Goal: Task Accomplishment & Management: Use online tool/utility

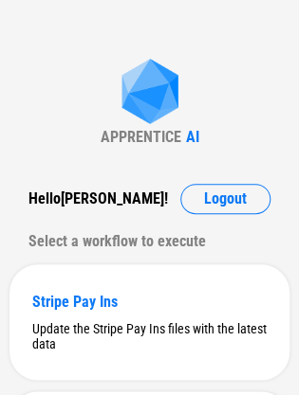
click at [102, 137] on div "APPRENTICE" at bounding box center [141, 137] width 81 height 18
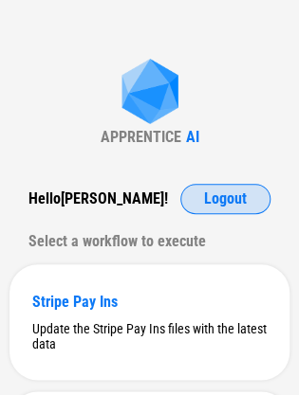
click at [208, 196] on span "Logout" at bounding box center [225, 199] width 43 height 15
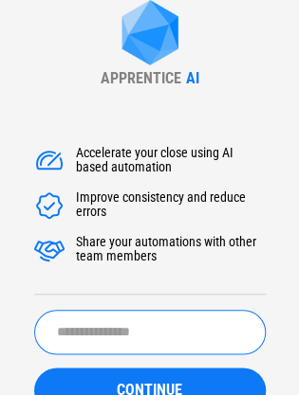
click at [129, 334] on input "text" at bounding box center [149, 332] width 231 height 45
type input "**********"
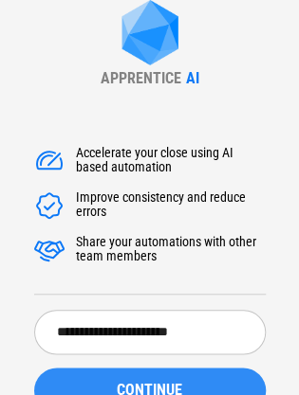
click at [152, 389] on span "CONTINUE" at bounding box center [149, 390] width 65 height 15
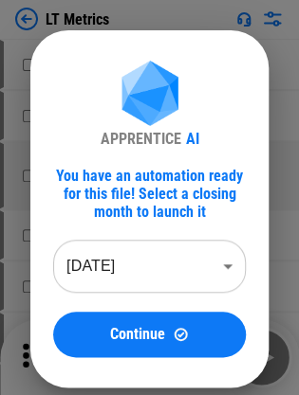
click at [146, 283] on body "LT Metrics # 49 Unhide Rows pending... # 50 Copy pending... # 58 Manual Change …" at bounding box center [149, 197] width 299 height 395
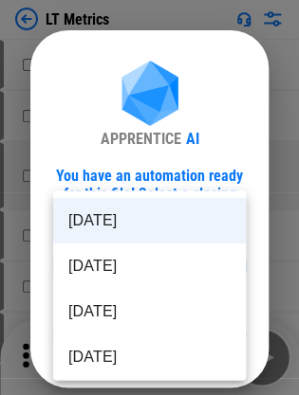
click at [138, 305] on li "[DATE]" at bounding box center [149, 312] width 193 height 46
type input "********"
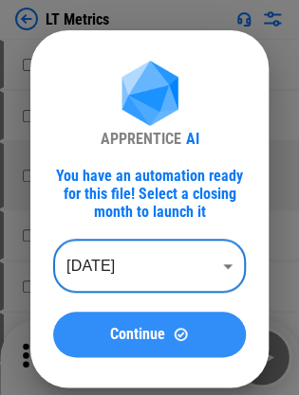
click at [129, 320] on button "Continue" at bounding box center [149, 335] width 193 height 46
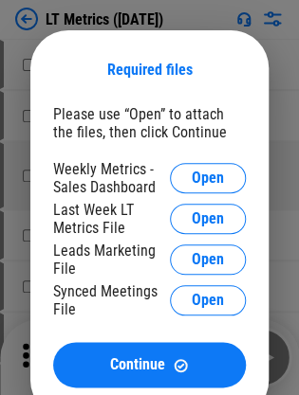
click at [229, 152] on div "Please use “Open” to attach the files, then click Continue Weekly Metrics - Sal…" at bounding box center [149, 246] width 193 height 283
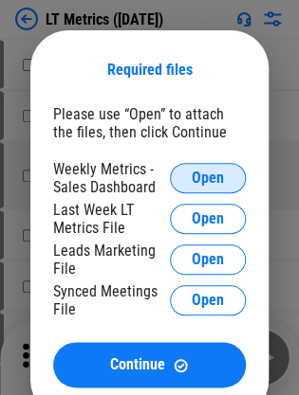
click at [211, 178] on span "Open" at bounding box center [208, 178] width 32 height 15
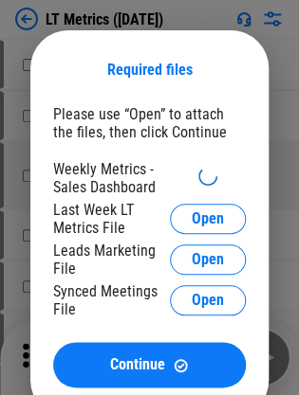
click at [131, 130] on div "Please use “Open” to attach the files, then click Continue" at bounding box center [149, 123] width 193 height 36
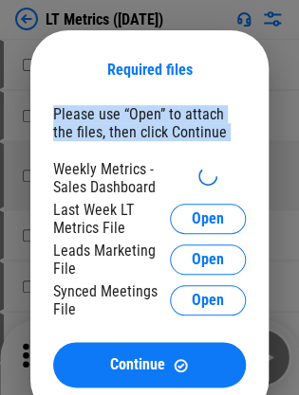
click at [131, 130] on div "Please use “Open” to attach the files, then click Continue" at bounding box center [149, 123] width 193 height 36
click at [135, 123] on div "Please use “Open” to attach the files, then click Continue" at bounding box center [149, 123] width 193 height 36
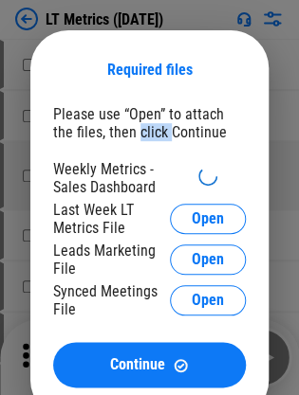
click at [135, 123] on div "Please use “Open” to attach the files, then click Continue" at bounding box center [149, 123] width 193 height 36
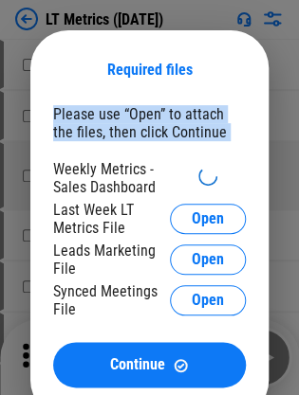
click at [135, 123] on div "Please use “Open” to attach the files, then click Continue" at bounding box center [149, 123] width 193 height 36
click at [121, 144] on div "Please use “Open” to attach the files, then click Continue Weekly Metrics - Sal…" at bounding box center [149, 246] width 193 height 283
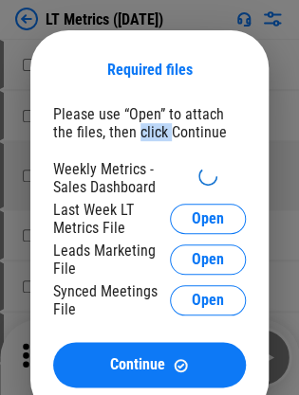
click at [121, 144] on div "Please use “Open” to attach the files, then click Continue Weekly Metrics - Sal…" at bounding box center [149, 246] width 193 height 283
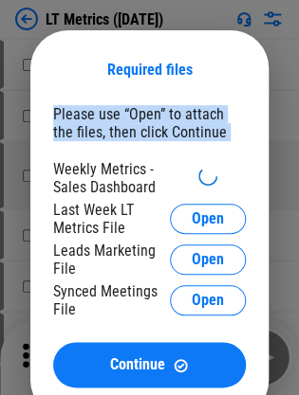
click at [121, 144] on div "Please use “Open” to attach the files, then click Continue Weekly Metrics - Sal…" at bounding box center [149, 246] width 193 height 283
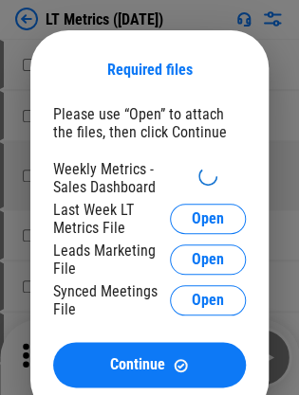
click at [128, 91] on div "Required files Please use “Open” to attach the files, then click Continue Weekl…" at bounding box center [149, 224] width 238 height 388
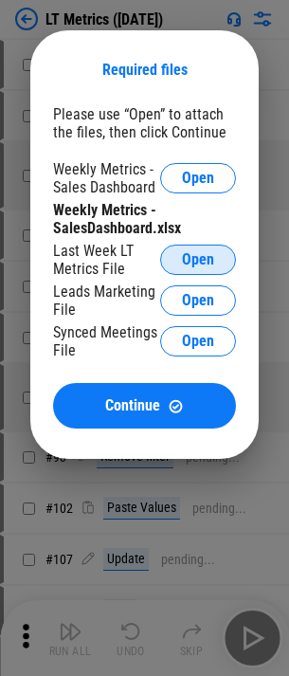
click at [200, 246] on button "Open" at bounding box center [198, 260] width 76 height 30
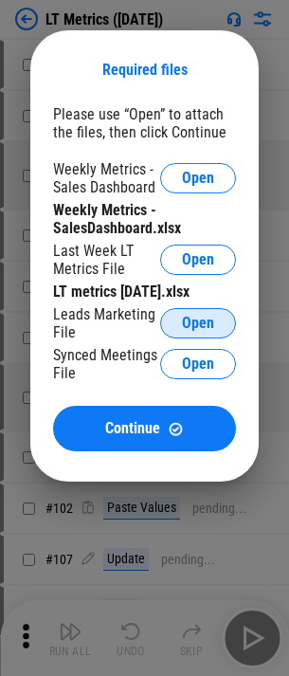
click at [176, 339] on button "Open" at bounding box center [198, 323] width 76 height 30
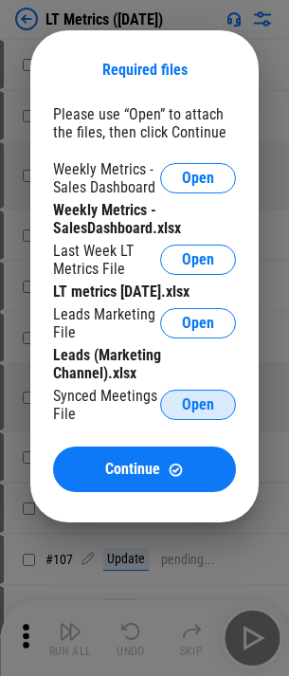
click at [196, 395] on span "Open" at bounding box center [198, 404] width 32 height 15
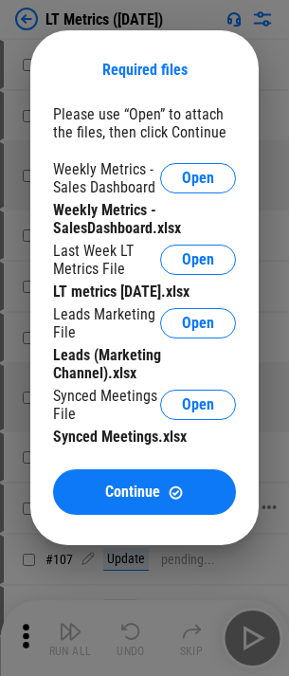
click at [87, 395] on div "Continue" at bounding box center [145, 493] width 138 height 16
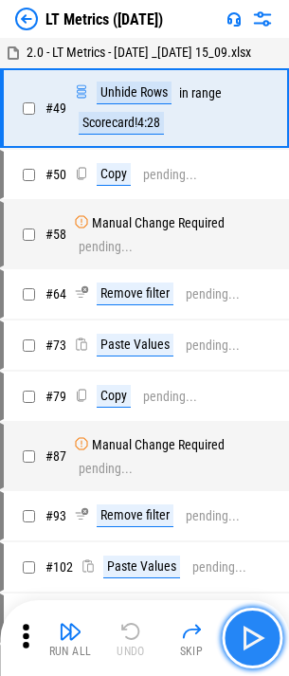
click at [264, 395] on img "button" at bounding box center [252, 638] width 30 height 30
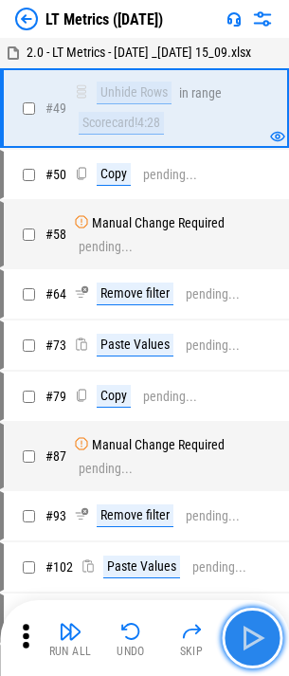
click at [264, 395] on img "button" at bounding box center [252, 638] width 30 height 30
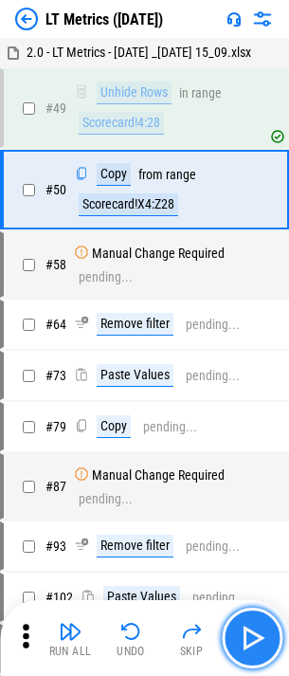
click at [264, 395] on img "button" at bounding box center [252, 638] width 30 height 30
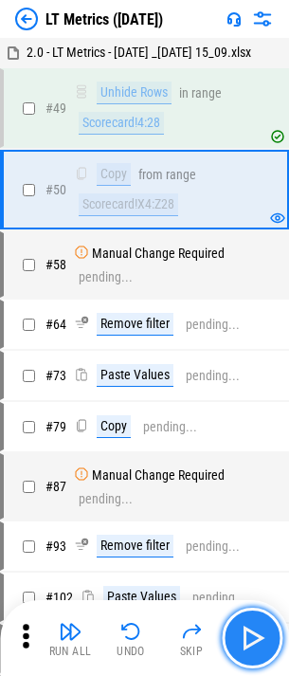
click at [264, 395] on img "button" at bounding box center [252, 638] width 30 height 30
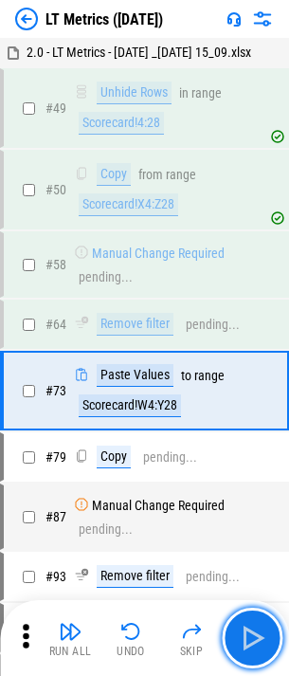
click at [265, 395] on img "button" at bounding box center [252, 638] width 30 height 30
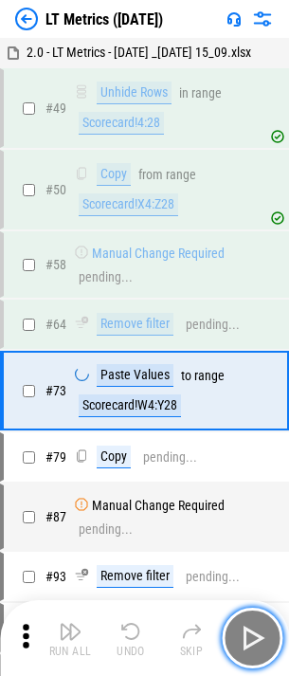
click at [265, 395] on img "button" at bounding box center [252, 638] width 30 height 30
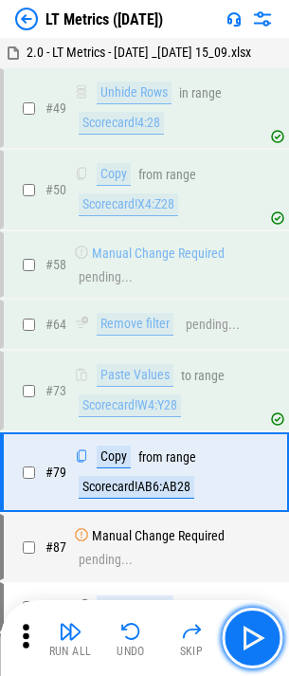
click at [265, 395] on img "button" at bounding box center [252, 638] width 30 height 30
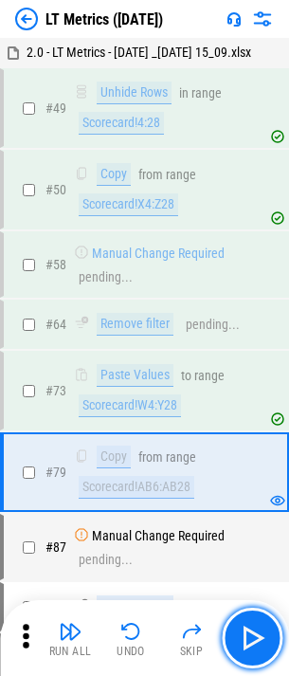
click at [265, 395] on img "button" at bounding box center [252, 638] width 30 height 30
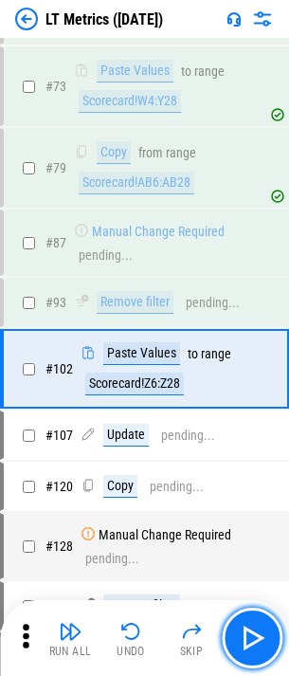
click at [265, 395] on img "button" at bounding box center [252, 638] width 30 height 30
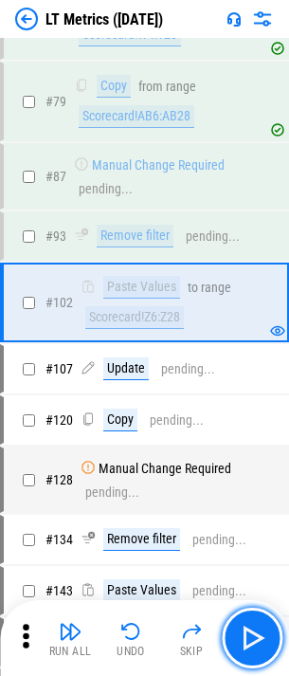
click at [265, 395] on img "button" at bounding box center [252, 638] width 30 height 30
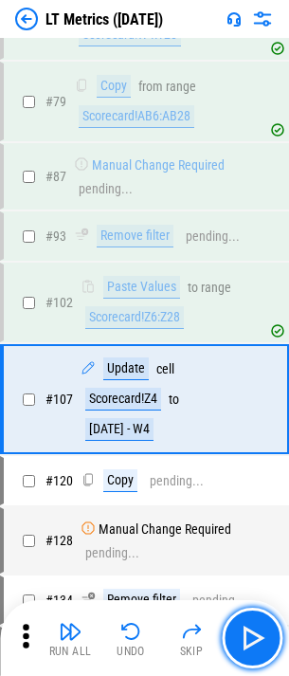
click at [265, 395] on img "button" at bounding box center [252, 638] width 30 height 30
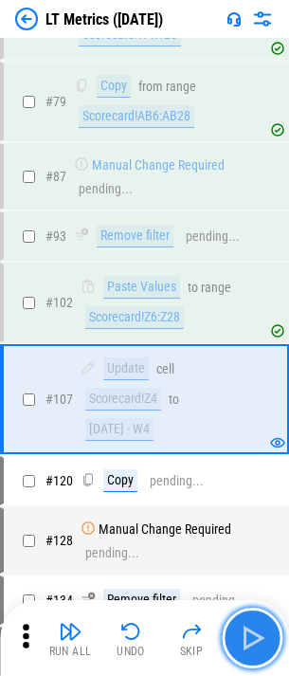
click at [252, 395] on img "button" at bounding box center [252, 638] width 30 height 30
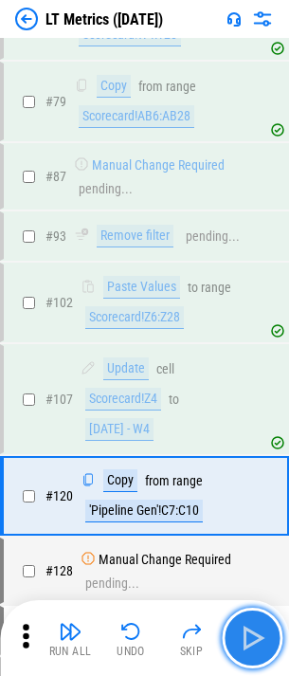
click at [282, 395] on button "button" at bounding box center [252, 638] width 61 height 61
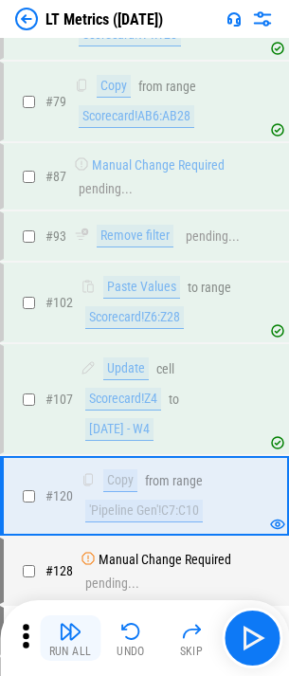
click at [91, 395] on button "Run All" at bounding box center [70, 638] width 61 height 46
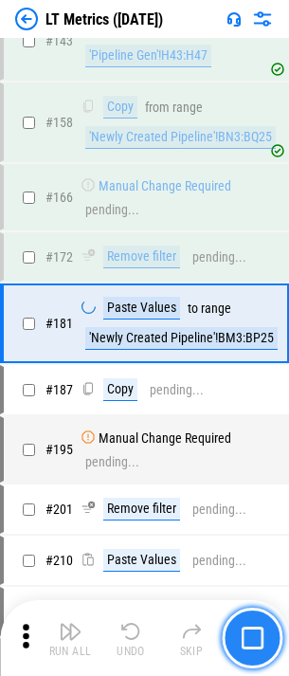
scroll to position [1048, 0]
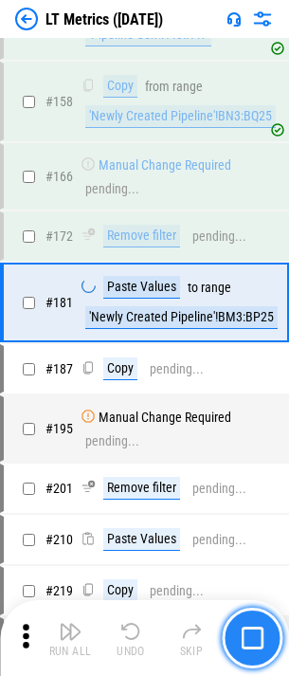
click at [248, 395] on button "button" at bounding box center [252, 638] width 61 height 61
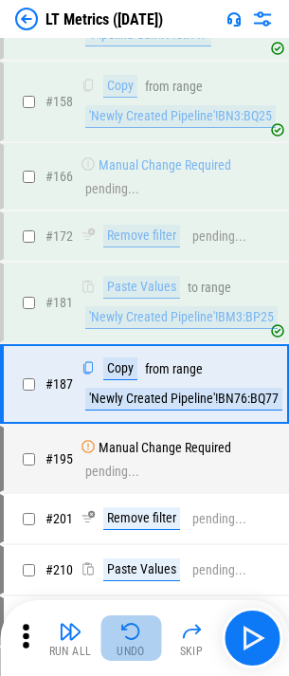
click at [122, 395] on img "button" at bounding box center [130, 631] width 23 height 23
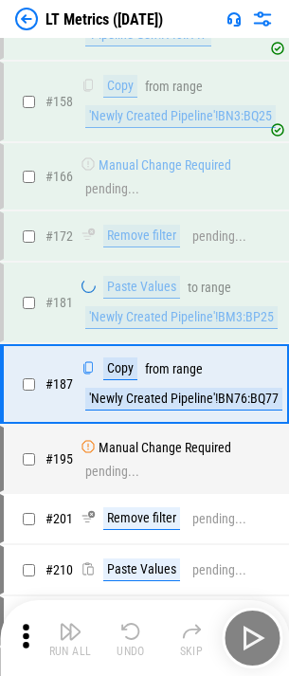
click at [28, 395] on icon at bounding box center [25, 636] width 28 height 28
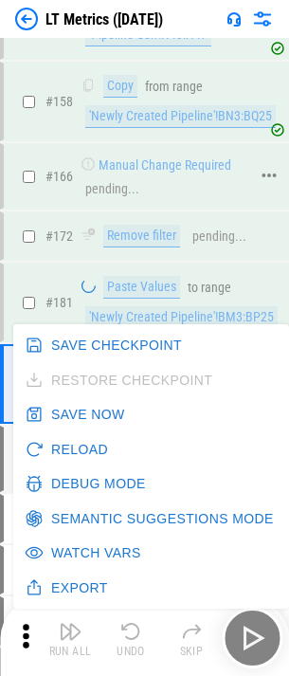
click at [145, 196] on div "Manual Change Required pending..." at bounding box center [165, 176] width 169 height 40
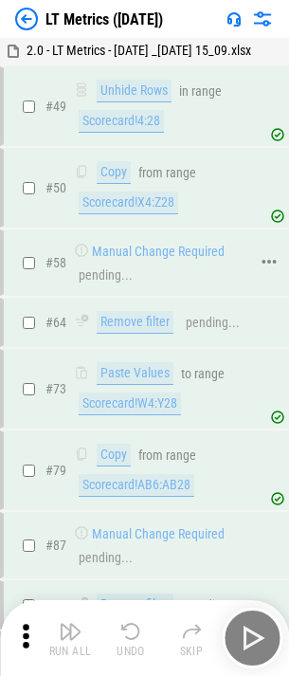
scroll to position [0, 0]
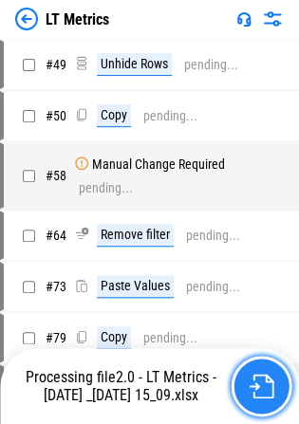
click at [261, 395] on img "button" at bounding box center [260, 386] width 25 height 25
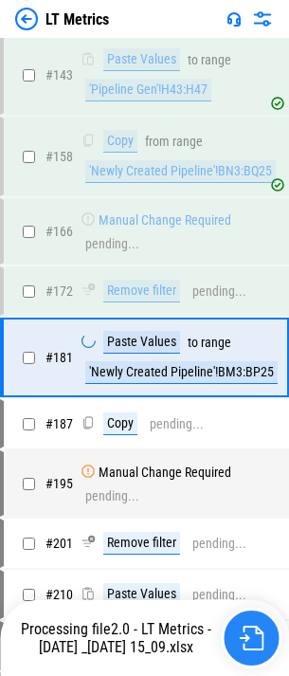
scroll to position [1048, 0]
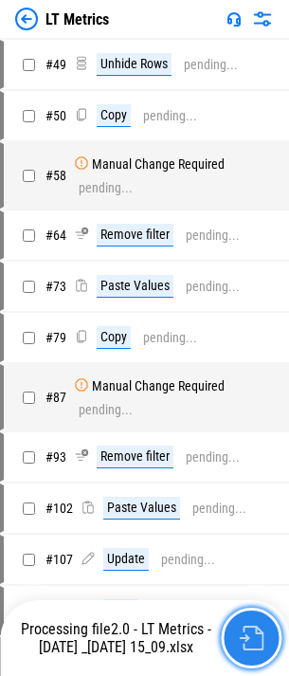
click at [237, 638] on button "button" at bounding box center [251, 638] width 61 height 61
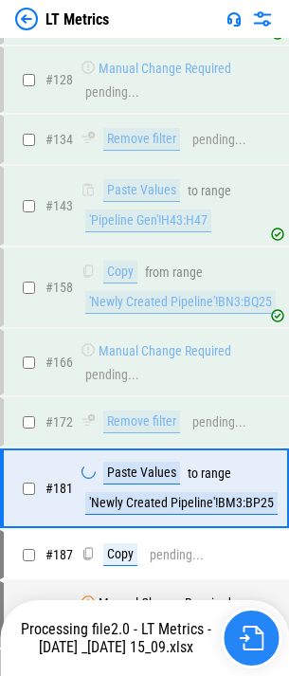
scroll to position [1048, 0]
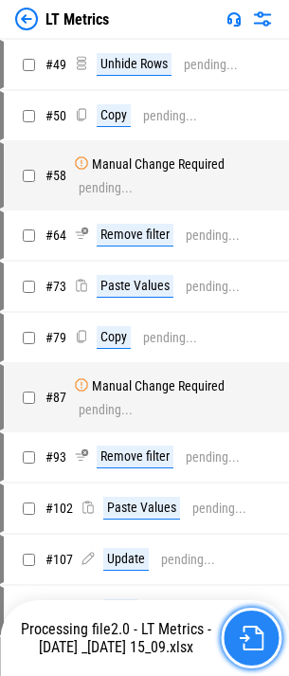
click at [257, 637] on img "button" at bounding box center [251, 638] width 25 height 25
click at [275, 649] on button "button" at bounding box center [251, 638] width 61 height 61
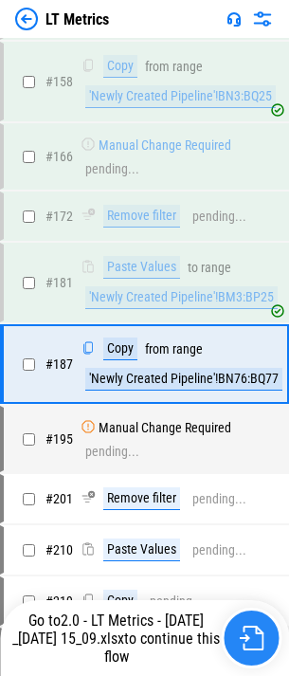
scroll to position [1129, 0]
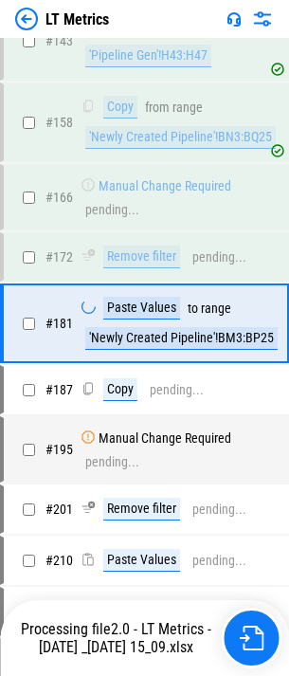
scroll to position [1048, 0]
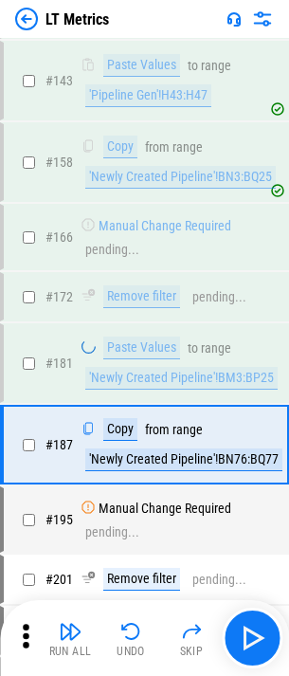
scroll to position [1129, 0]
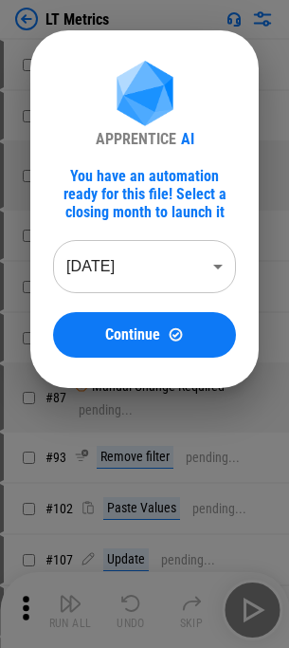
click at [97, 7] on div "APPRENTICE AI You have an automation ready for this file! Select a closing mont…" at bounding box center [144, 209] width 289 height 418
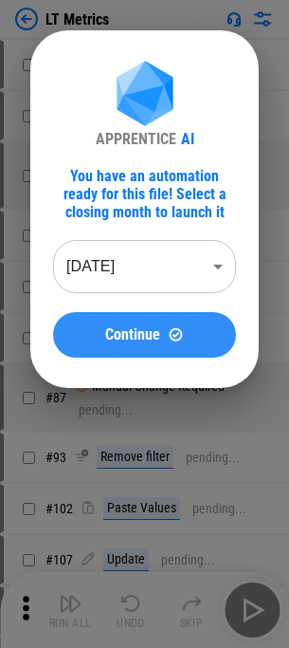
click at [112, 342] on span "Continue" at bounding box center [132, 334] width 55 height 15
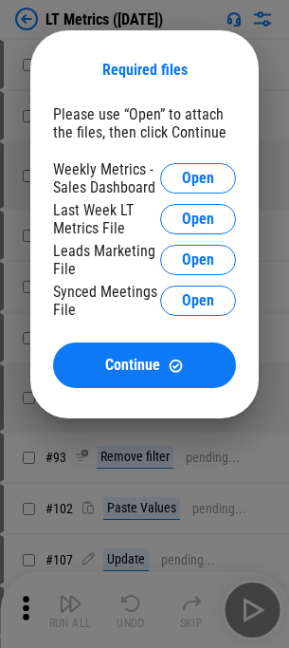
click at [61, 19] on div "Required files Please use “Open” to attach the files, then click Continue Weekl…" at bounding box center [144, 224] width 289 height 449
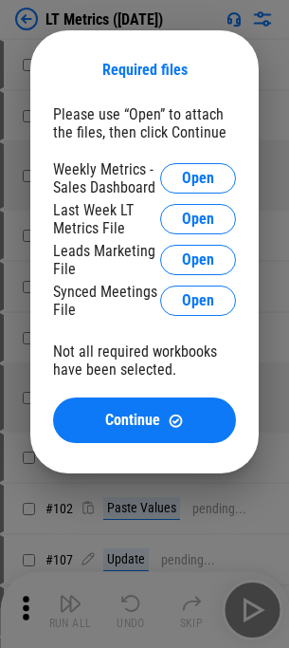
click at [33, 16] on div "Required files Please use “Open” to attach the files, then click Continue Weekl…" at bounding box center [144, 252] width 289 height 504
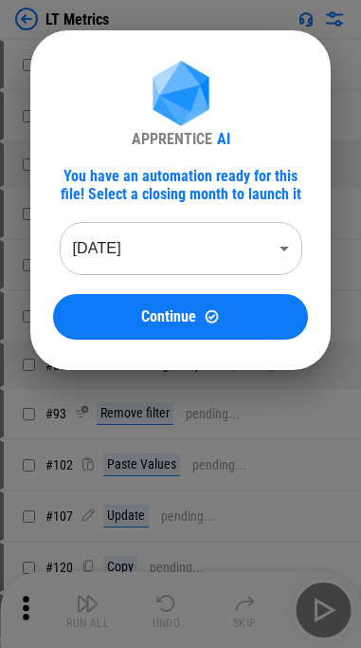
click at [165, 248] on body "LT Metrics # 49 Unhide Rows pending... # 50 Copy pending... # 58 Manual Change …" at bounding box center [180, 324] width 361 height 648
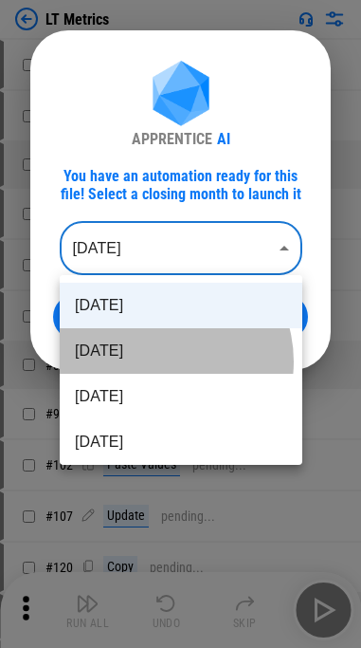
click at [161, 360] on li "Aug 2025" at bounding box center [181, 351] width 243 height 46
type input "********"
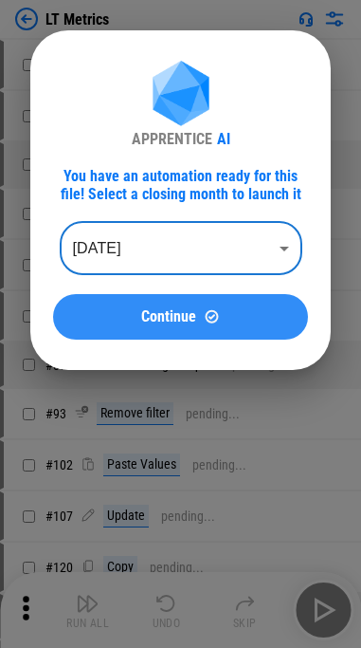
click at [174, 314] on span "Continue" at bounding box center [168, 316] width 55 height 15
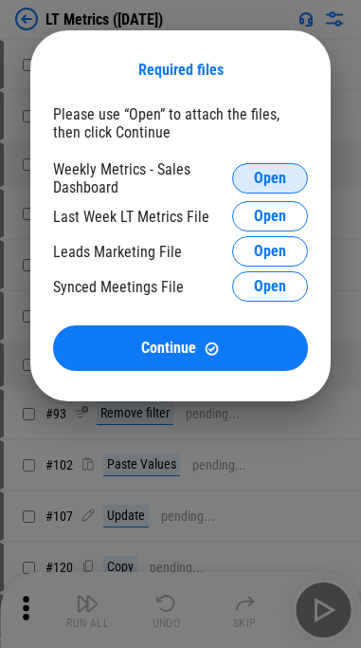
click at [267, 189] on button "Open" at bounding box center [270, 178] width 76 height 30
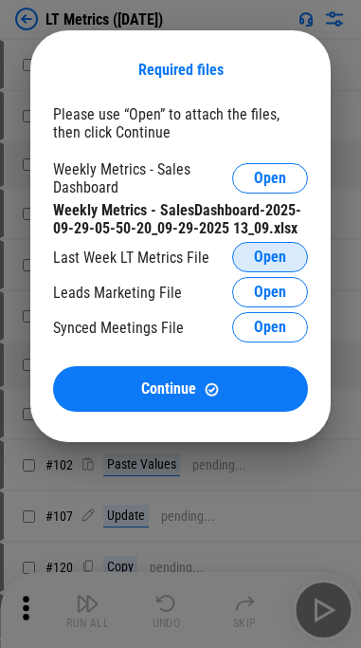
click at [257, 255] on span "Open" at bounding box center [270, 256] width 32 height 15
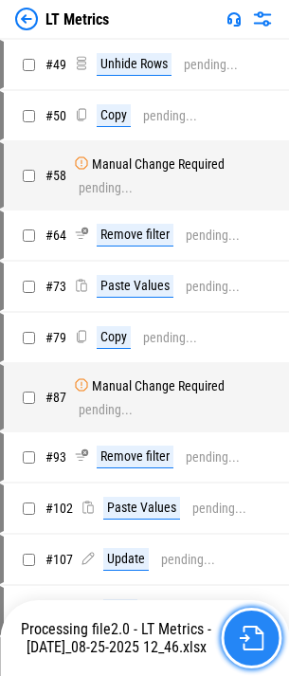
click at [266, 658] on button "button" at bounding box center [251, 638] width 61 height 61
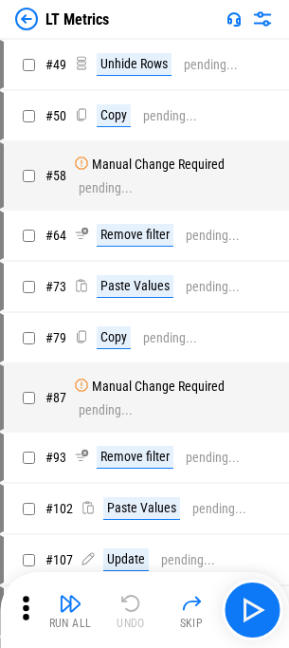
click at [23, 24] on img at bounding box center [26, 19] width 23 height 23
click at [259, 615] on img "button" at bounding box center [252, 610] width 30 height 30
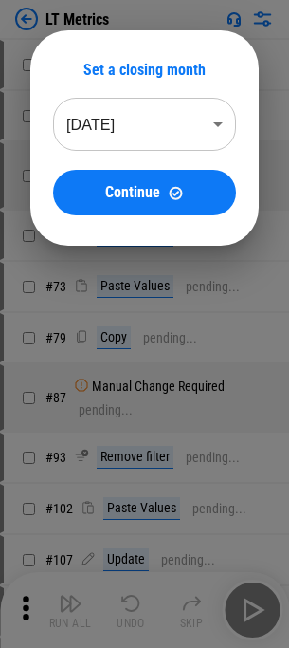
click at [156, 130] on body "LT Metrics # 49 Unhide Rows pending... # 50 Copy pending... # 58 Manual Change …" at bounding box center [144, 324] width 289 height 648
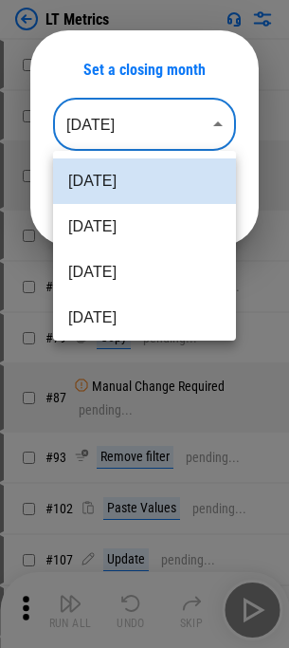
click at [113, 219] on li "[DATE]" at bounding box center [144, 227] width 183 height 46
type input "********"
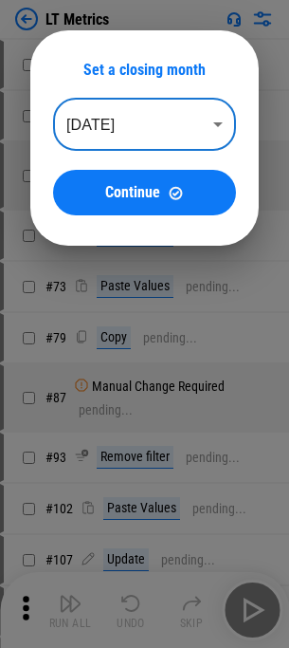
click at [149, 6] on div "Set a closing month [DATE] ******** ​ Continue" at bounding box center [144, 138] width 289 height 276
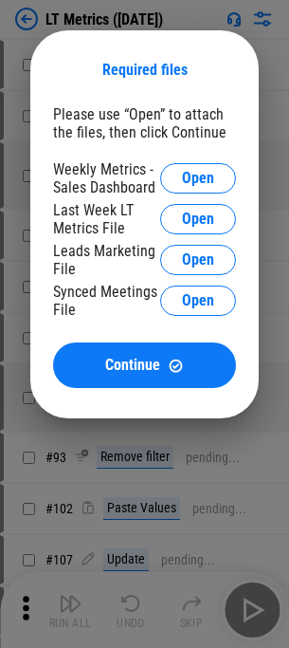
click at [110, 20] on div "Required files Please use “Open” to attach the files, then click Continue Weekl…" at bounding box center [144, 224] width 289 height 449
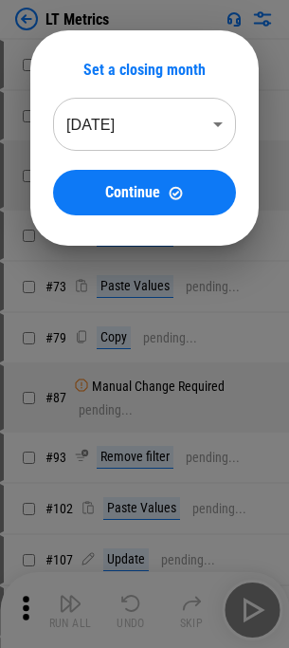
click at [46, 10] on div "Set a closing month [DATE] ******** ​ Continue" at bounding box center [144, 138] width 289 height 276
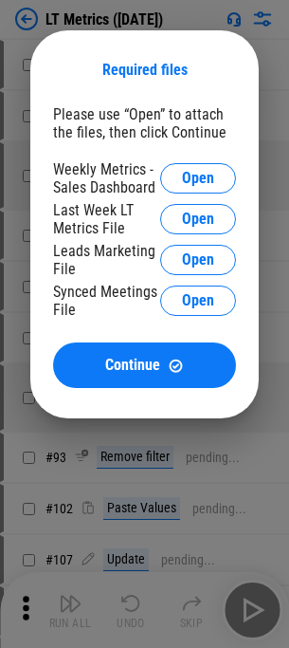
click at [24, 32] on div "Required files Please use “Open” to attach the files, then click Continue Weekl…" at bounding box center [144, 224] width 289 height 449
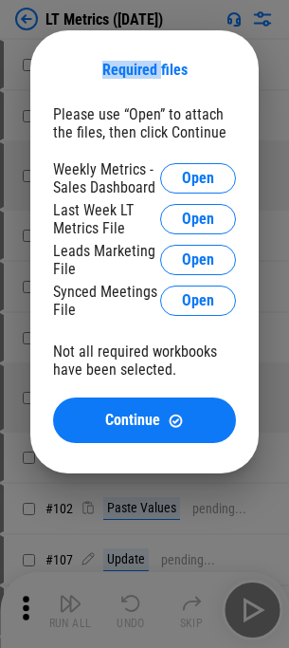
click at [24, 32] on div "Required files Please use “Open” to attach the files, then click Continue Weekl…" at bounding box center [144, 252] width 289 height 504
click at [80, 466] on div "Required files Please use “Open” to attach the files, then click Continue Weekl…" at bounding box center [144, 251] width 229 height 443
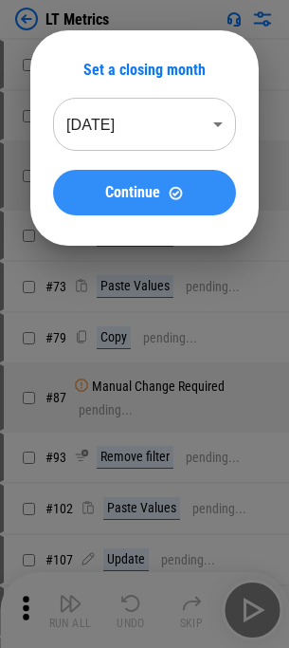
click at [127, 186] on span "Continue" at bounding box center [132, 192] width 55 height 15
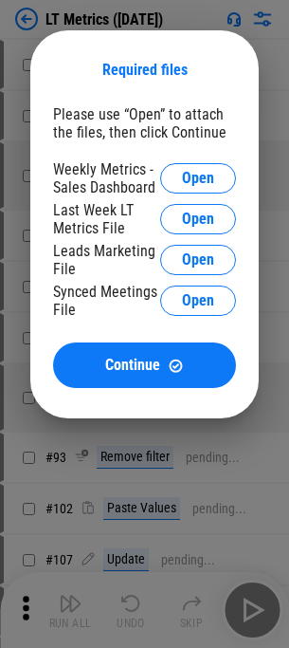
click at [57, 109] on div "Please use “Open” to attach the files, then click Continue" at bounding box center [144, 123] width 183 height 36
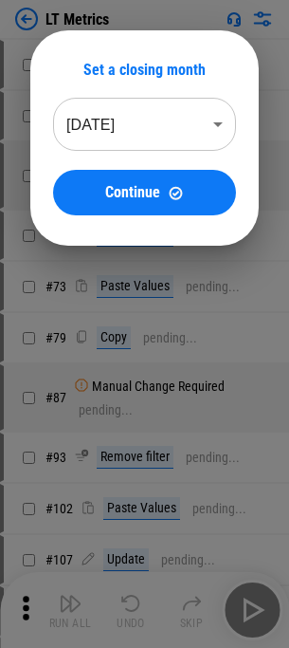
click at [40, 46] on div "Set a closing month [DATE] ******** ​ Continue" at bounding box center [144, 137] width 229 height 215
click at [35, 21] on div "Set a closing month [DATE] ******** ​ Continue" at bounding box center [144, 138] width 289 height 276
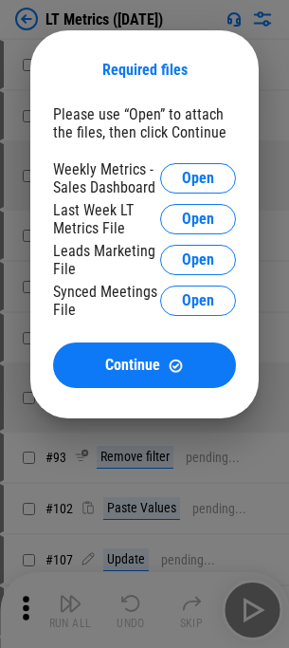
click at [47, 9] on div "Required files Please use “Open” to attach the files, then click Continue Weekl…" at bounding box center [144, 224] width 289 height 449
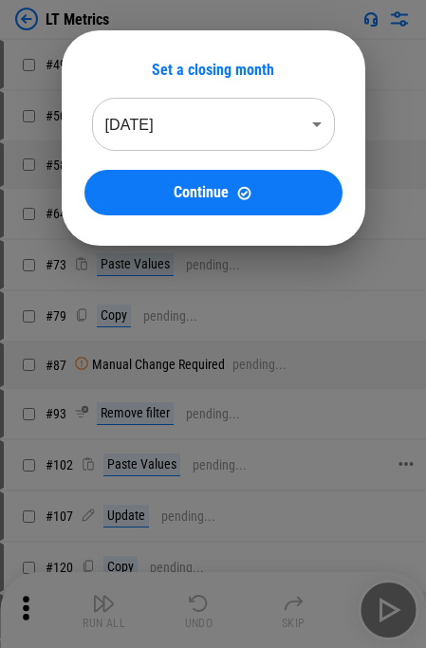
click at [105, 455] on div at bounding box center [213, 324] width 426 height 648
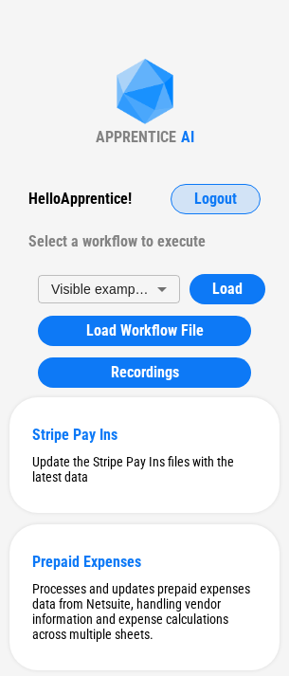
click at [224, 213] on button "Logout" at bounding box center [216, 199] width 90 height 30
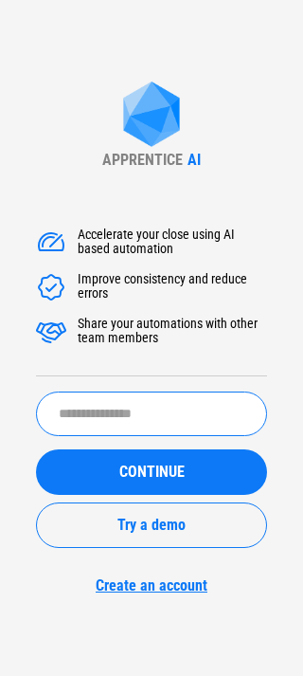
click at [97, 415] on input "text" at bounding box center [151, 414] width 231 height 45
click at [36, 450] on button "CONTINUE" at bounding box center [151, 473] width 231 height 46
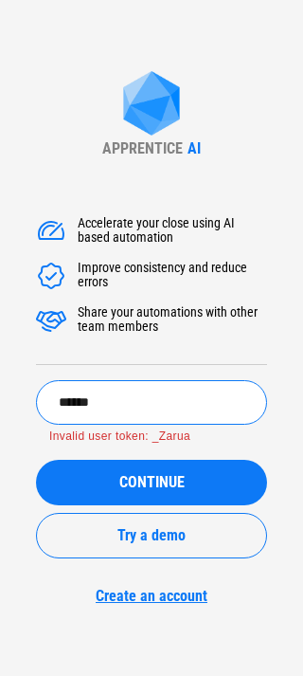
click at [87, 403] on input "******" at bounding box center [151, 402] width 231 height 45
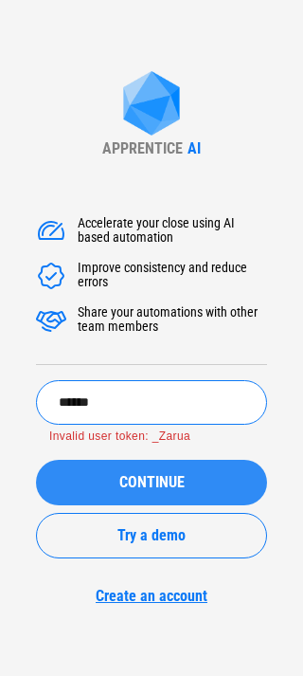
type input "******"
click at [172, 492] on button "CONTINUE" at bounding box center [151, 483] width 231 height 46
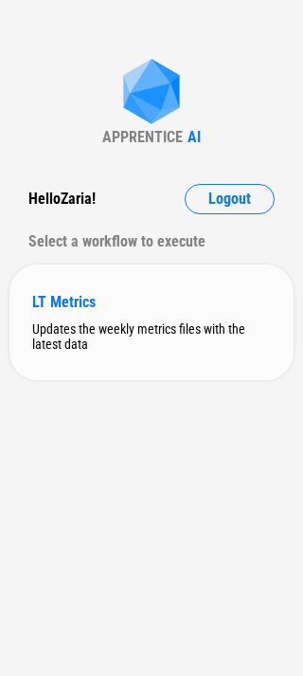
click at [146, 316] on div "LT Metrics Updates the weekly metrics files with the latest data" at bounding box center [151, 323] width 284 height 116
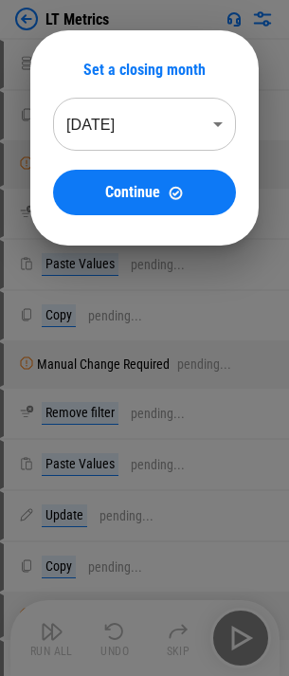
click at [119, 97] on div "Set a closing month Sep 2025 ******** ​ Continue" at bounding box center [144, 138] width 183 height 155
click at [107, 156] on div "Set a closing month Sep 2025 ******** ​ Continue" at bounding box center [144, 138] width 183 height 155
click at [119, 144] on body "LT Metrics Unhide Rows pending... Copy pending... Manual Change Required pendin…" at bounding box center [144, 338] width 289 height 676
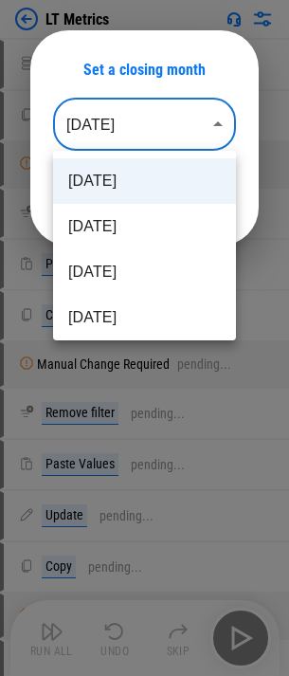
click at [101, 223] on li "[DATE]" at bounding box center [144, 227] width 183 height 46
type input "********"
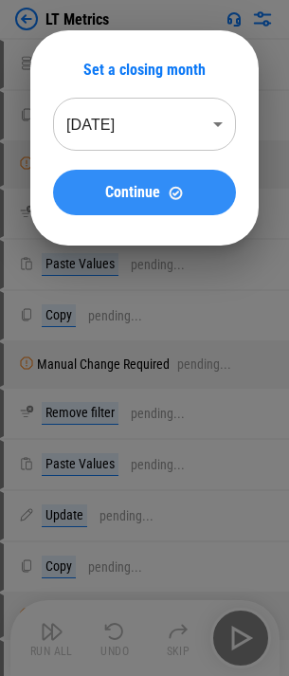
click at [128, 193] on span "Continue" at bounding box center [132, 192] width 55 height 15
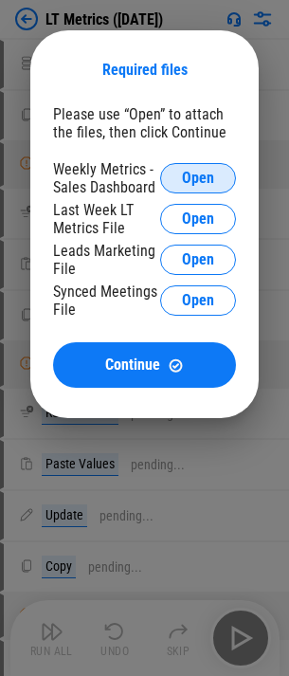
click at [179, 179] on button "Open" at bounding box center [198, 178] width 76 height 30
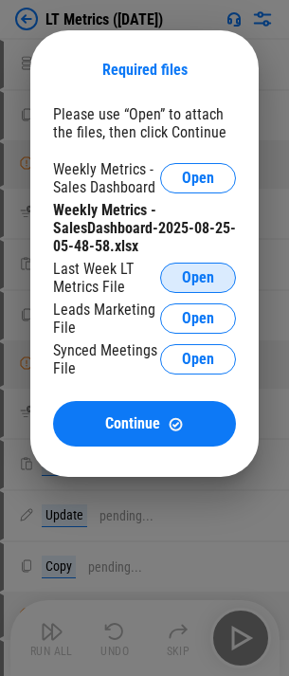
click at [188, 264] on button "Open" at bounding box center [198, 278] width 76 height 30
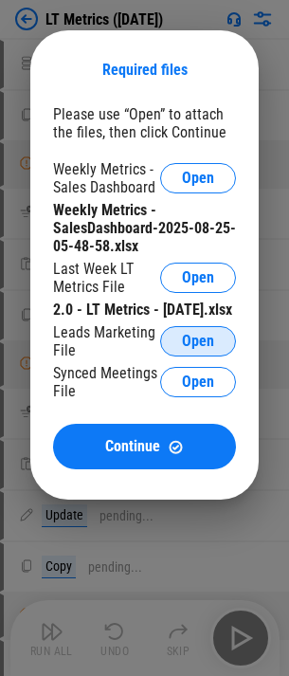
click at [204, 349] on span "Open" at bounding box center [198, 341] width 32 height 15
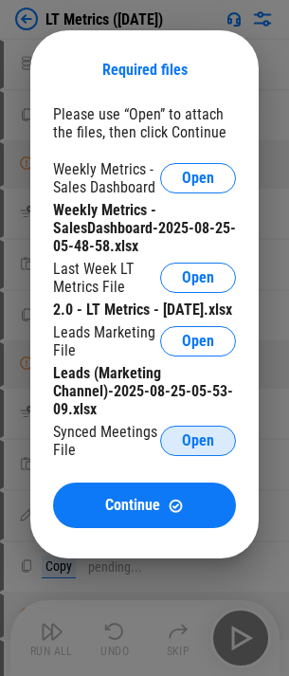
click at [187, 449] on button "Open" at bounding box center [198, 441] width 76 height 30
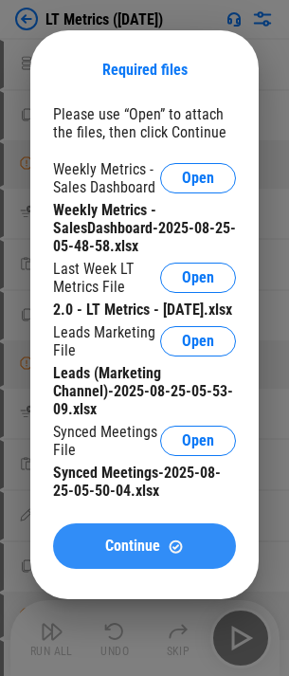
click at [97, 552] on button "Continue" at bounding box center [144, 546] width 183 height 46
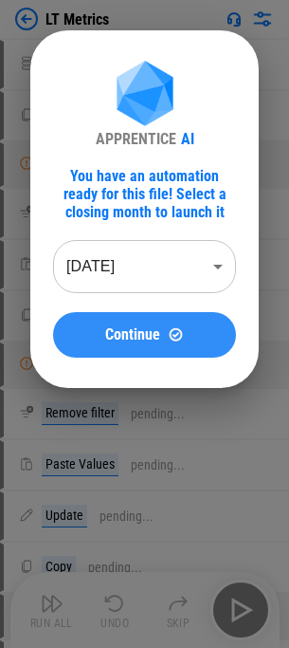
click at [129, 324] on button "Continue" at bounding box center [144, 335] width 183 height 46
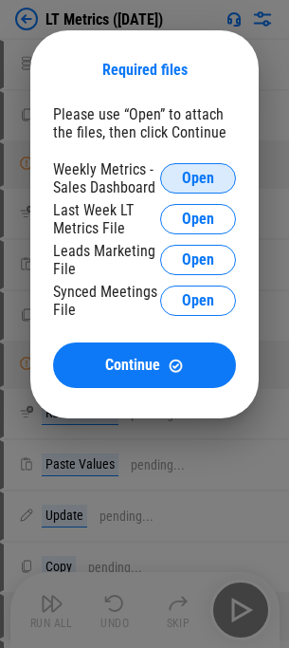
click at [191, 165] on button "Open" at bounding box center [198, 178] width 76 height 30
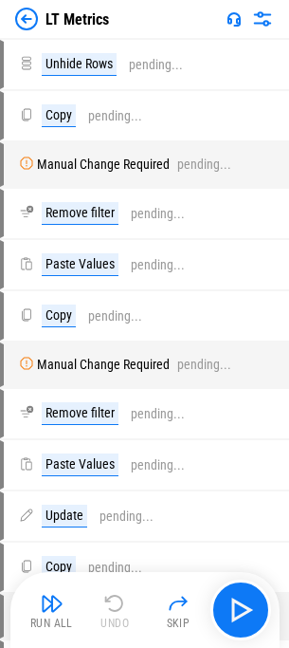
click at [20, 17] on img at bounding box center [26, 19] width 23 height 23
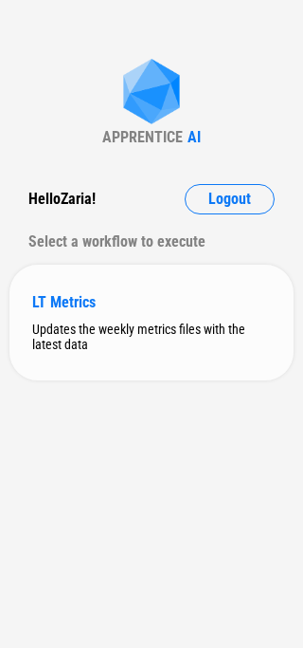
click at [104, 339] on div "Updates the weekly metrics files with the latest data" at bounding box center [151, 336] width 239 height 30
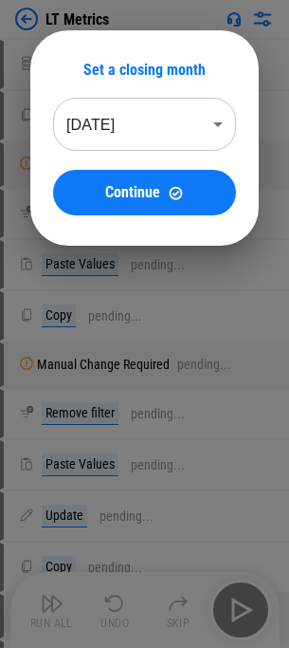
click at [141, 132] on body "LT Metrics Unhide Rows pending... Copy pending... Manual Change Required pendin…" at bounding box center [144, 324] width 289 height 648
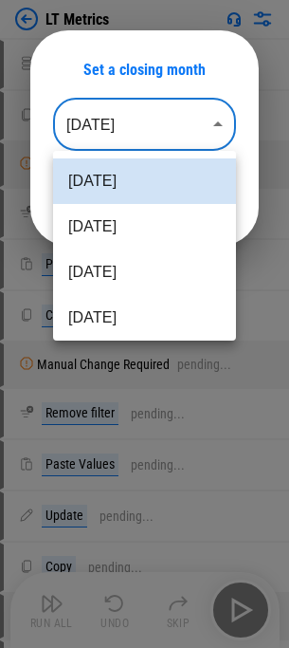
click at [121, 225] on li "[DATE]" at bounding box center [144, 227] width 183 height 46
type input "********"
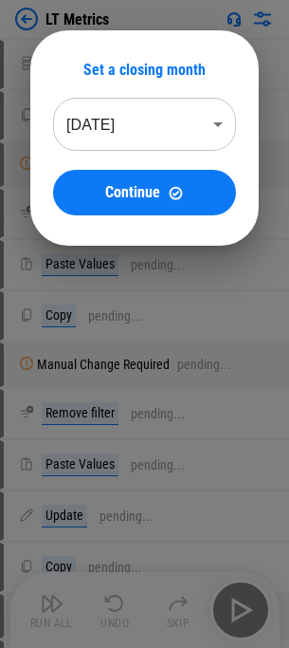
click at [123, 193] on span "Continue" at bounding box center [132, 192] width 55 height 15
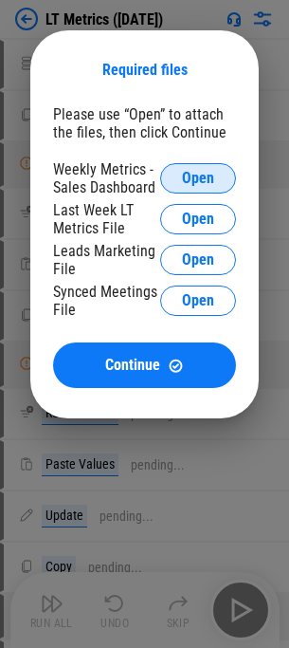
click at [195, 179] on span "Open" at bounding box center [198, 178] width 32 height 15
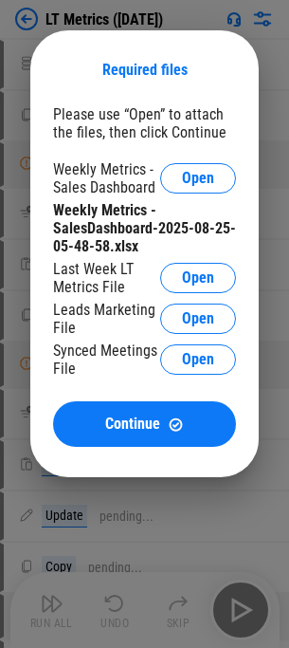
click at [185, 274] on button "Open" at bounding box center [198, 278] width 76 height 30
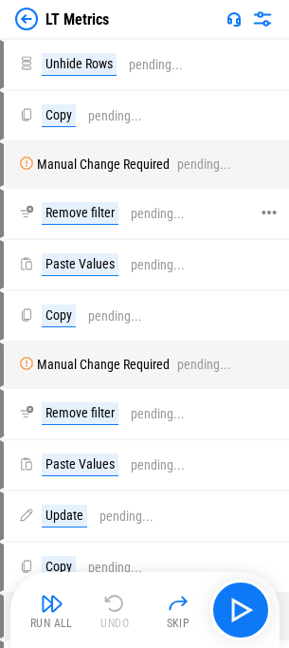
click at [171, 228] on div "Remove filter pending..." at bounding box center [136, 214] width 265 height 46
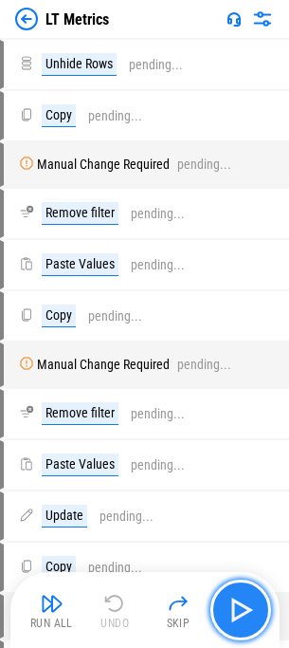
click at [245, 609] on img "button" at bounding box center [241, 610] width 30 height 30
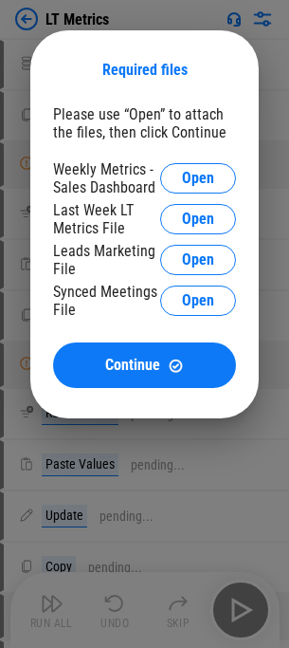
click at [125, 53] on div "Required files" at bounding box center [144, 69] width 183 height 33
click at [117, 35] on div "Required files Please use “Open” to attach the files, then click Continue Weekl…" at bounding box center [144, 224] width 229 height 388
click at [104, 13] on div "Required files Please use “Open” to attach the files, then click Continue Weekl…" at bounding box center [144, 224] width 289 height 449
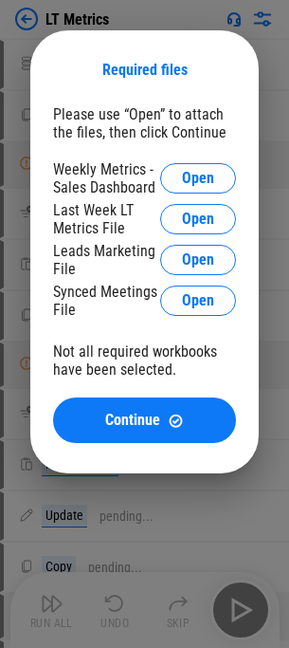
click at [92, 19] on div "Required files Please use “Open” to attach the files, then click Continue Weekl…" at bounding box center [144, 252] width 289 height 504
click at [182, 174] on span "Open" at bounding box center [198, 178] width 32 height 15
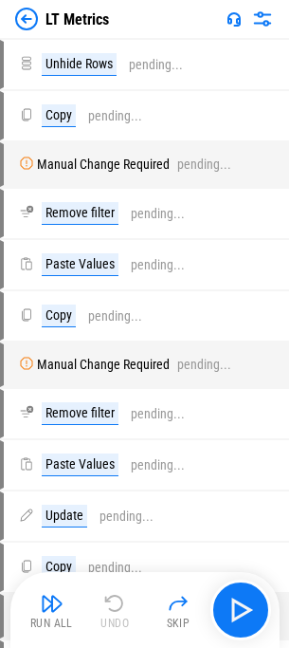
click at [20, 24] on img at bounding box center [26, 19] width 23 height 23
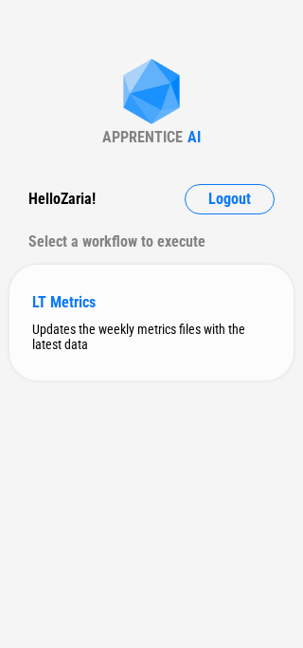
click at [114, 364] on div "LT Metrics Updates the weekly metrics files with the latest data" at bounding box center [151, 323] width 284 height 116
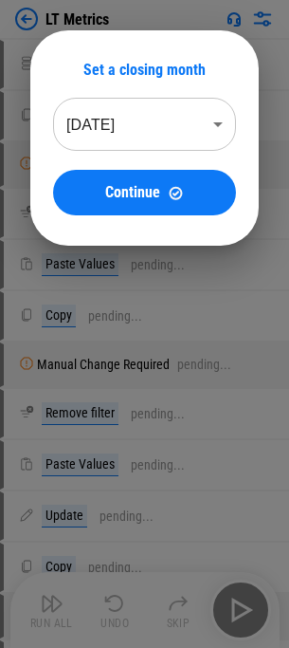
click at [137, 136] on body "LT Metrics Unhide Rows pending... Copy pending... Manual Change Required pendin…" at bounding box center [144, 324] width 289 height 648
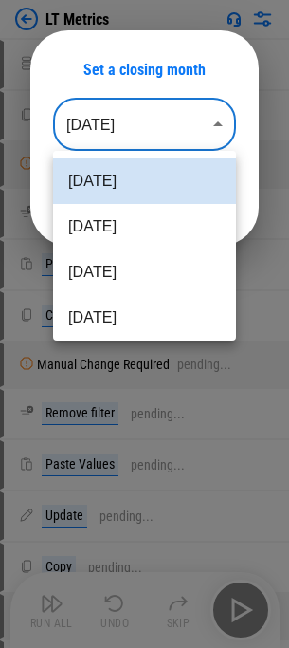
click at [123, 214] on li "[DATE]" at bounding box center [144, 227] width 183 height 46
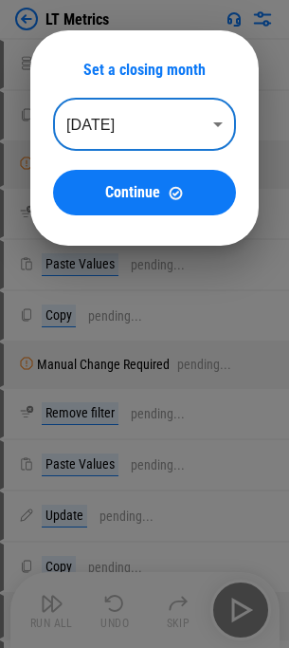
type input "********"
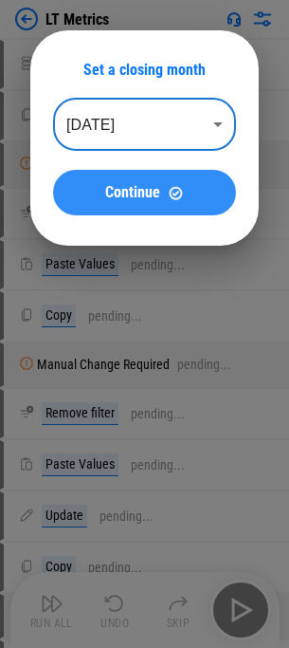
click at [126, 185] on span "Continue" at bounding box center [132, 192] width 55 height 15
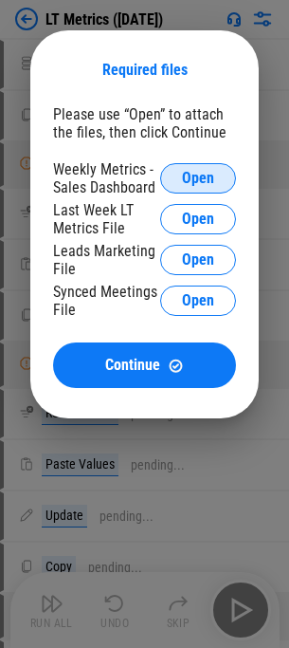
click at [189, 171] on span "Open" at bounding box center [198, 178] width 32 height 15
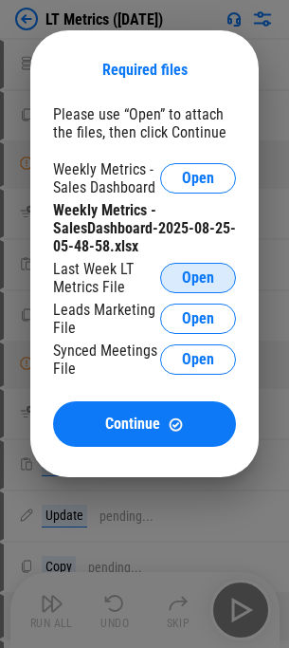
click at [193, 278] on span "Open" at bounding box center [198, 277] width 32 height 15
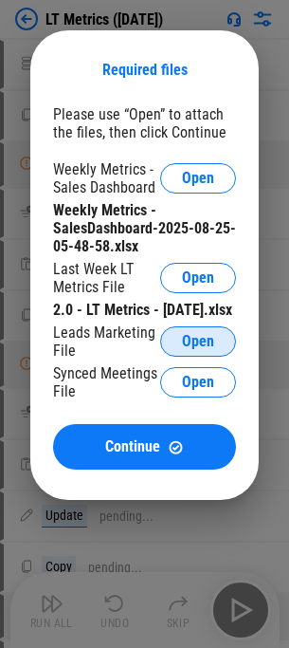
click at [184, 349] on span "Open" at bounding box center [198, 341] width 32 height 15
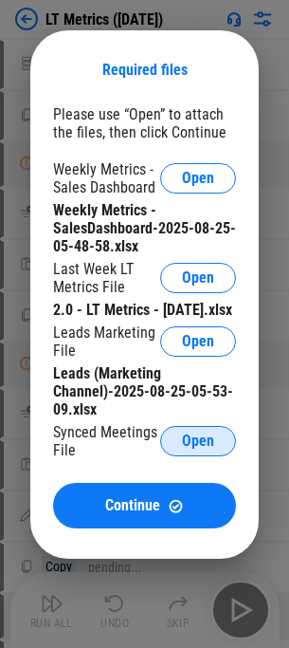
click at [195, 449] on span "Open" at bounding box center [198, 440] width 32 height 15
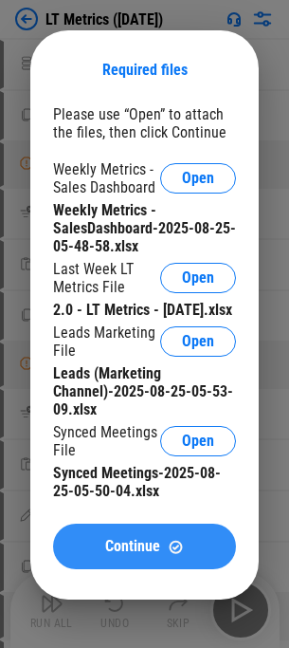
click at [142, 554] on span "Continue" at bounding box center [132, 546] width 55 height 15
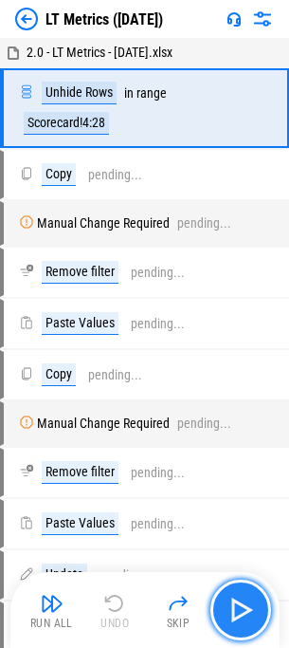
click at [241, 609] on img "button" at bounding box center [241, 610] width 30 height 30
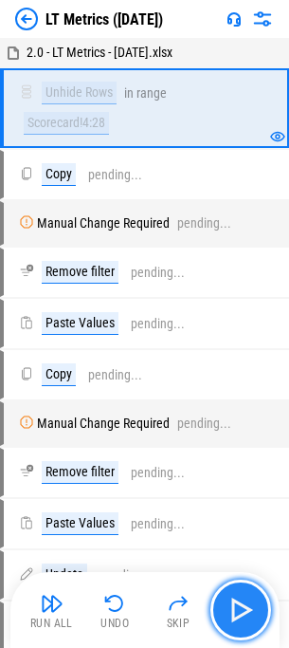
click at [241, 609] on img "button" at bounding box center [241, 610] width 30 height 30
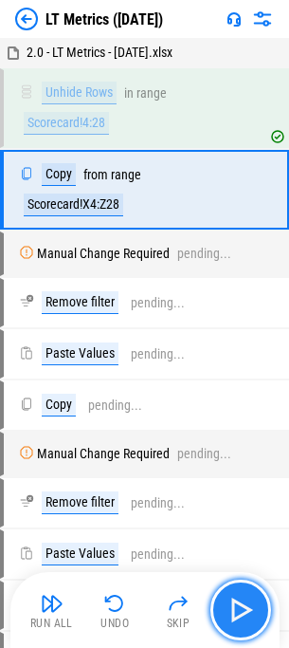
click at [241, 609] on img "button" at bounding box center [241, 610] width 30 height 30
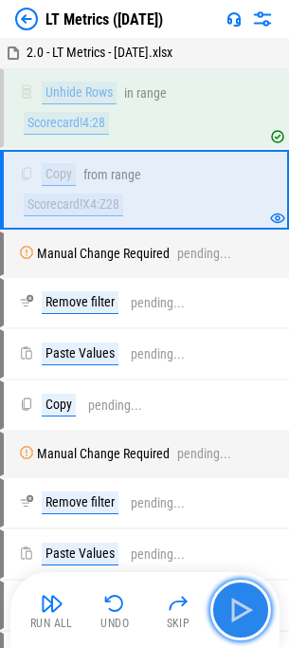
click at [241, 609] on img "button" at bounding box center [241, 610] width 30 height 30
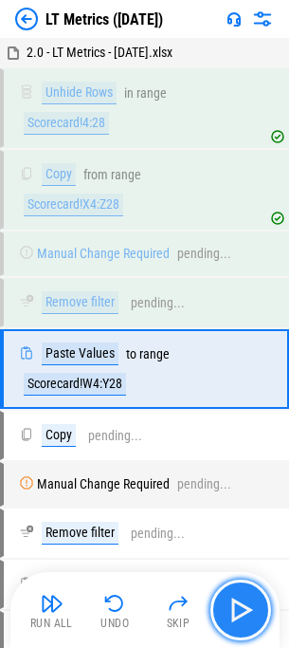
click at [241, 609] on img "button" at bounding box center [241, 610] width 30 height 30
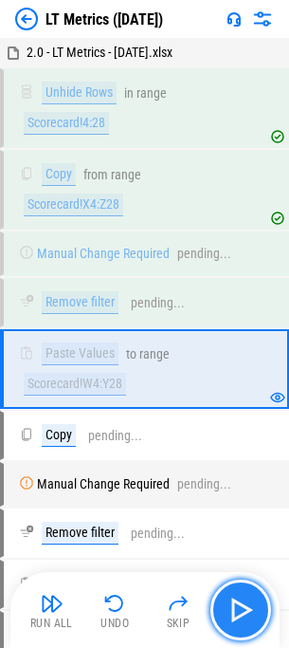
click at [241, 609] on img "button" at bounding box center [241, 610] width 30 height 30
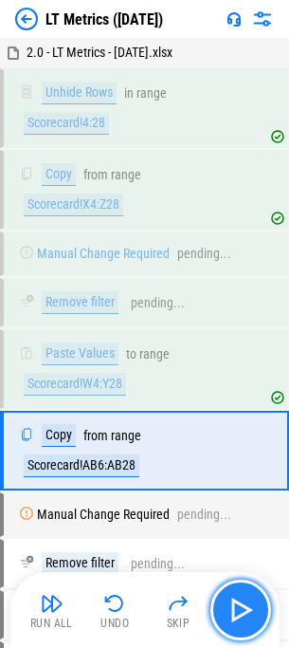
click at [241, 609] on img "button" at bounding box center [241, 610] width 30 height 30
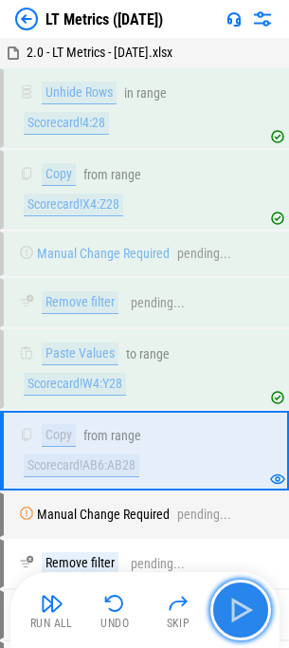
click at [249, 607] on img "button" at bounding box center [241, 610] width 30 height 30
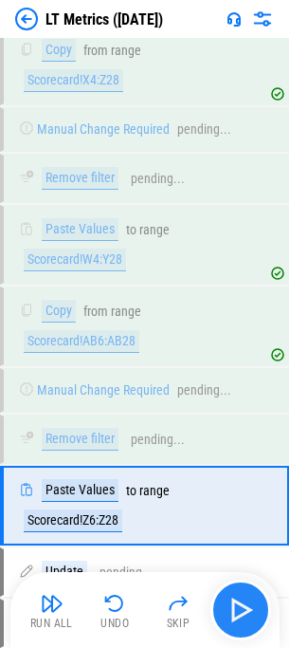
scroll to position [308, 0]
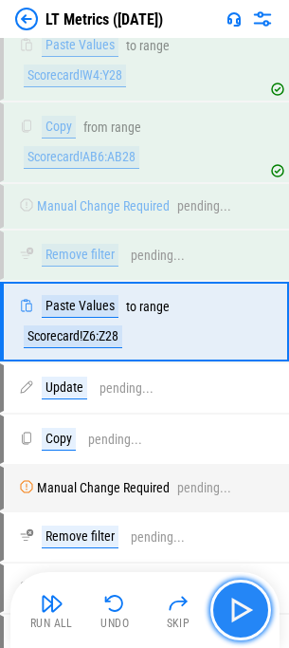
click at [249, 607] on img "button" at bounding box center [241, 610] width 30 height 30
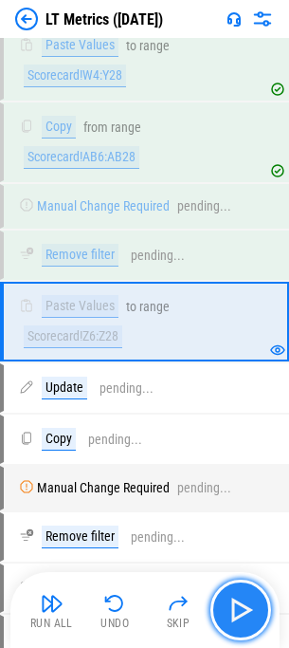
click at [249, 607] on img "button" at bounding box center [241, 610] width 30 height 30
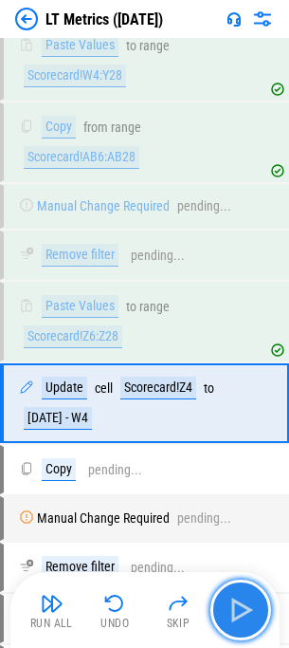
click at [249, 607] on img "button" at bounding box center [241, 610] width 30 height 30
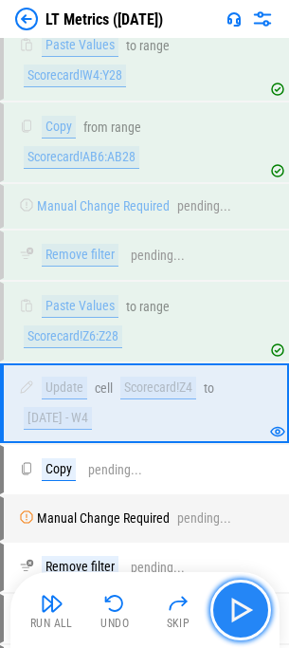
click at [249, 607] on img "button" at bounding box center [241, 610] width 30 height 30
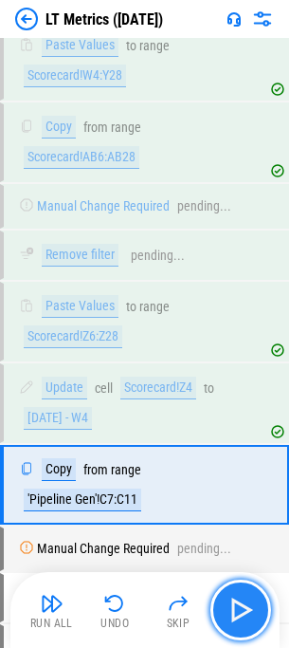
click at [249, 607] on img "button" at bounding box center [241, 610] width 30 height 30
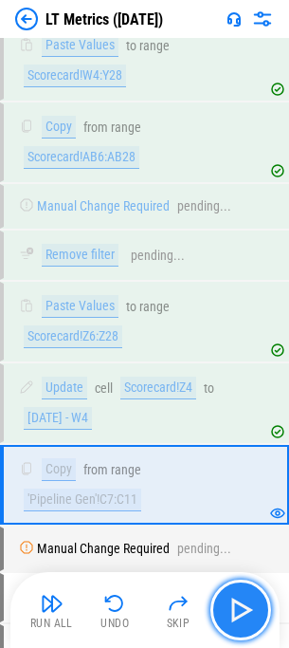
click at [249, 607] on img "button" at bounding box center [241, 610] width 30 height 30
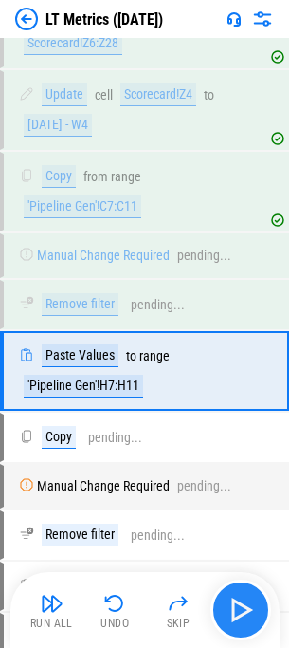
scroll to position [652, 0]
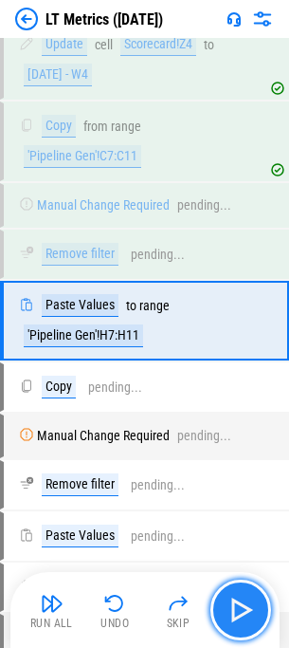
click at [249, 607] on img "button" at bounding box center [241, 610] width 30 height 30
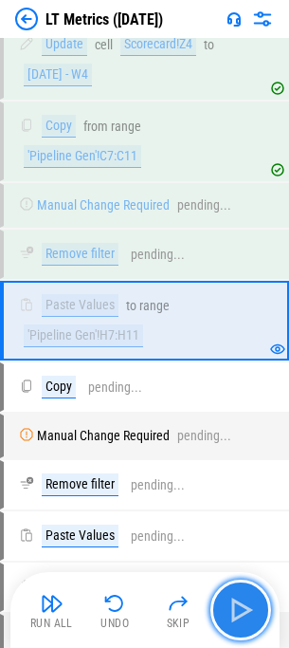
click at [249, 607] on img "button" at bounding box center [241, 610] width 30 height 30
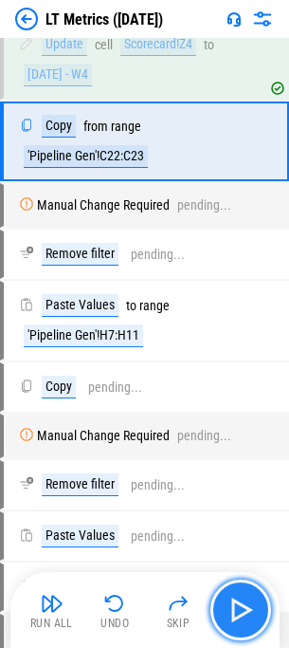
click at [249, 607] on img "button" at bounding box center [241, 610] width 30 height 30
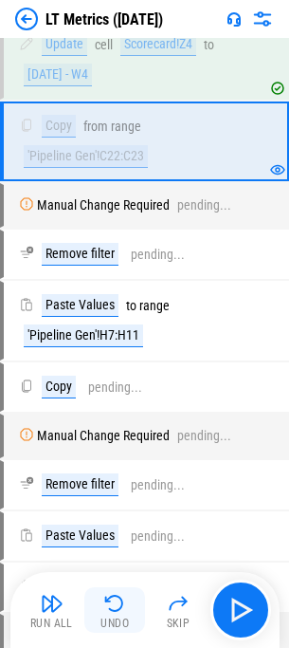
click at [116, 622] on div "Undo" at bounding box center [115, 622] width 28 height 11
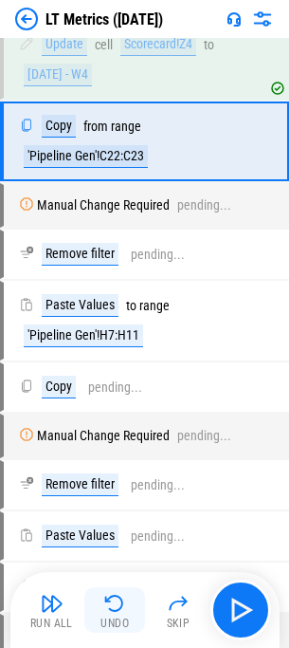
click at [129, 617] on div "Undo" at bounding box center [115, 622] width 28 height 11
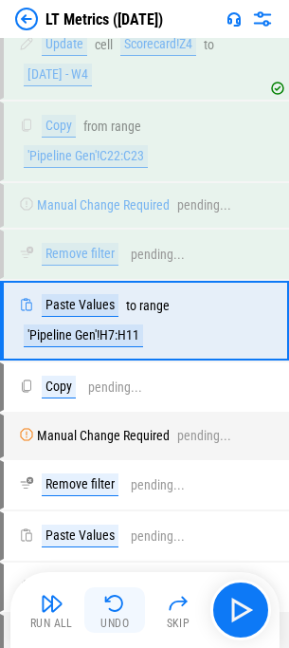
click at [129, 617] on div "Undo" at bounding box center [115, 622] width 28 height 11
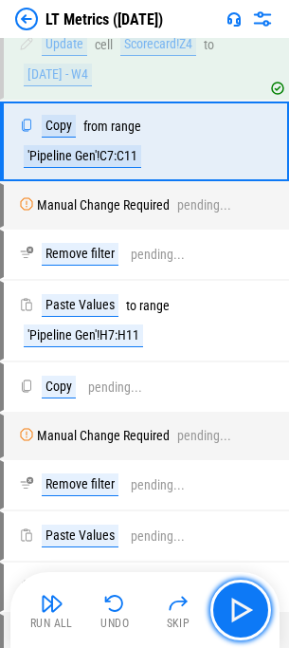
click at [240, 592] on button "button" at bounding box center [241, 609] width 61 height 61
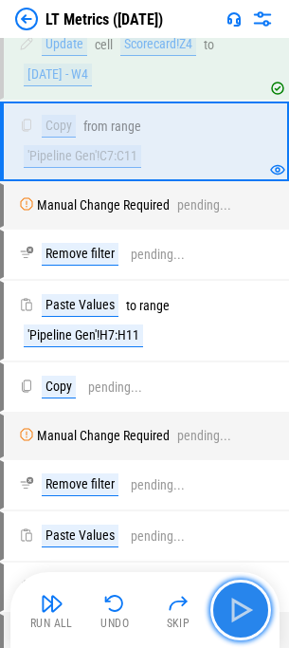
click at [251, 609] on img "button" at bounding box center [241, 610] width 30 height 30
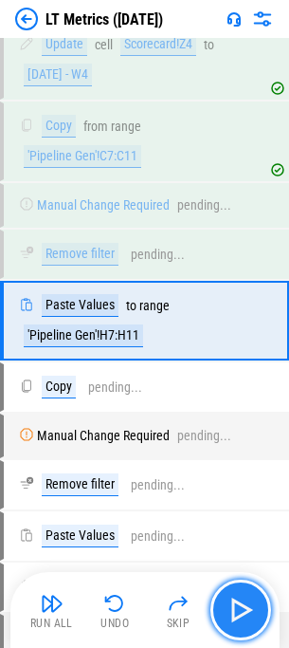
click at [255, 604] on img "button" at bounding box center [241, 610] width 30 height 30
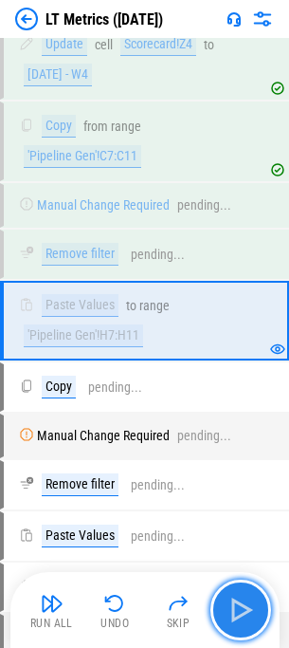
click at [256, 603] on img "button" at bounding box center [241, 610] width 30 height 30
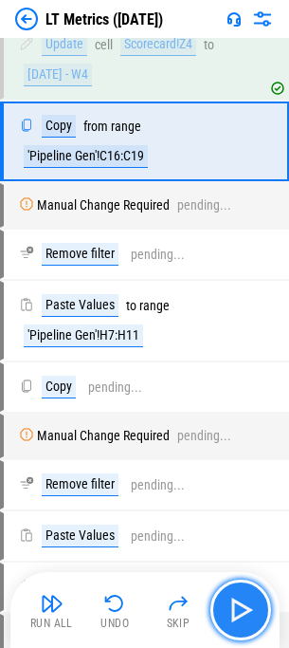
click at [256, 597] on img "button" at bounding box center [241, 610] width 30 height 30
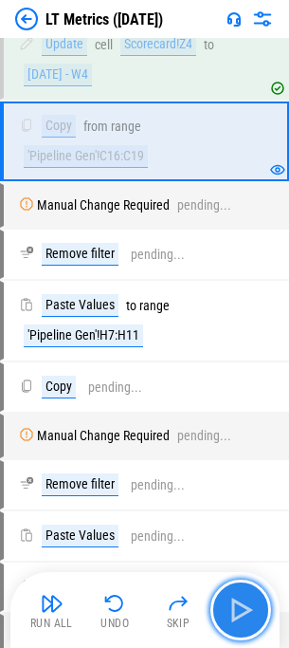
click at [256, 597] on img "button" at bounding box center [241, 610] width 30 height 30
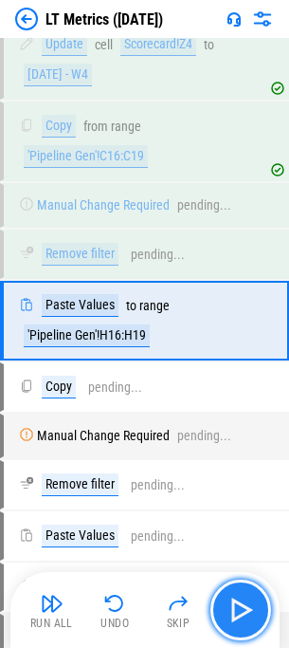
click at [256, 597] on img "button" at bounding box center [241, 610] width 30 height 30
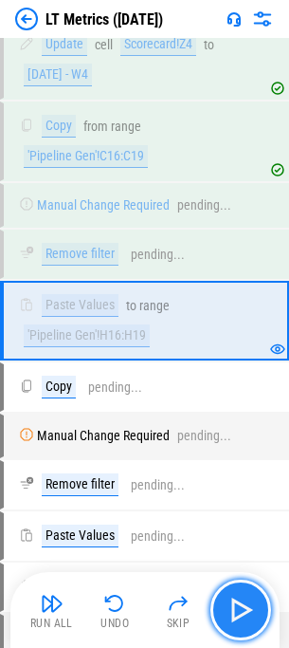
click at [257, 597] on button "button" at bounding box center [241, 609] width 61 height 61
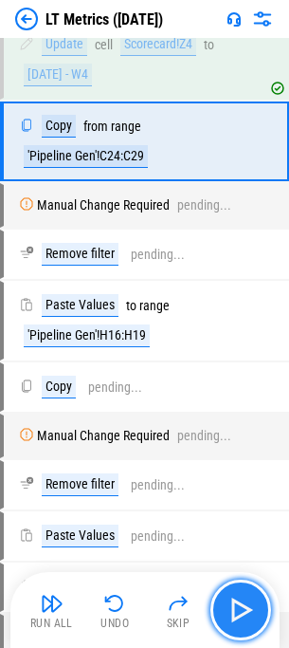
click at [256, 598] on img "button" at bounding box center [241, 610] width 30 height 30
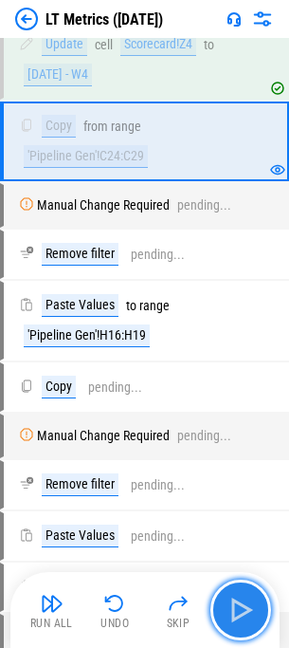
click at [256, 598] on img "button" at bounding box center [241, 610] width 30 height 30
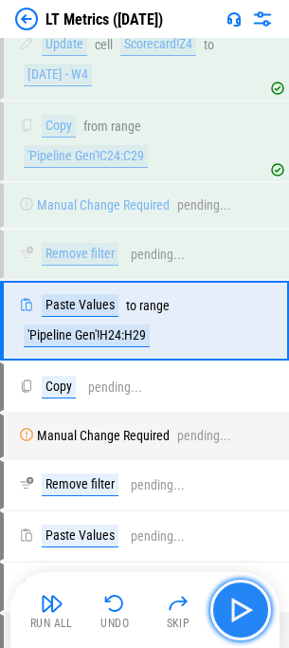
click at [259, 604] on button "button" at bounding box center [241, 609] width 61 height 61
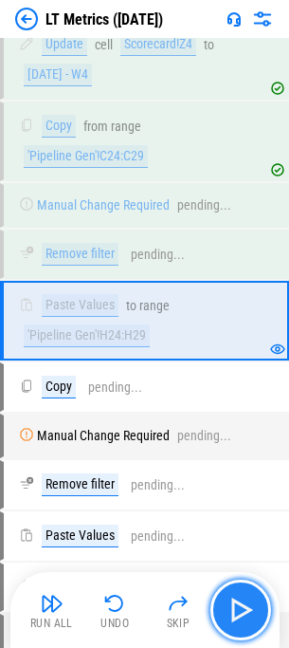
click at [259, 604] on button "button" at bounding box center [241, 609] width 61 height 61
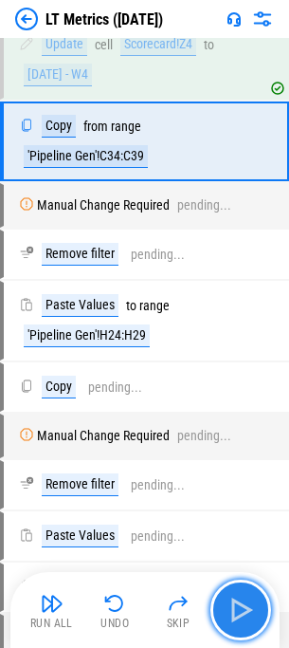
click at [259, 604] on button "button" at bounding box center [241, 609] width 61 height 61
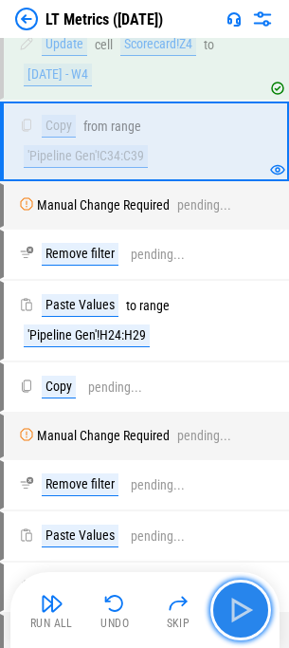
click at [259, 604] on button "button" at bounding box center [241, 609] width 61 height 61
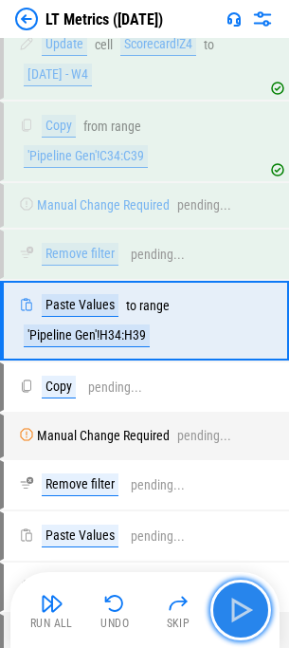
click at [259, 604] on button "button" at bounding box center [241, 609] width 61 height 61
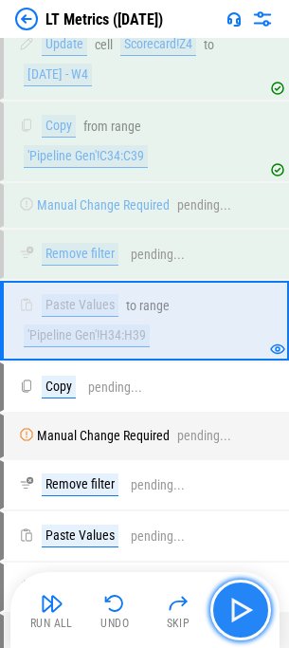
click at [259, 604] on button "button" at bounding box center [241, 609] width 61 height 61
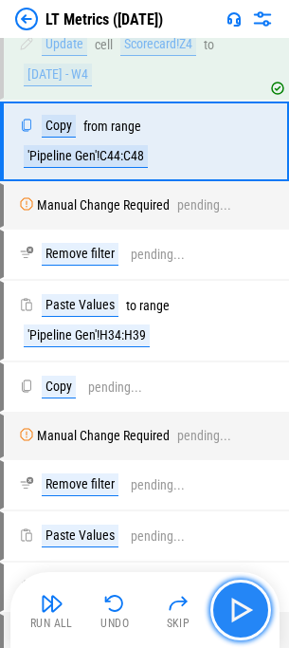
click at [259, 604] on button "button" at bounding box center [241, 609] width 61 height 61
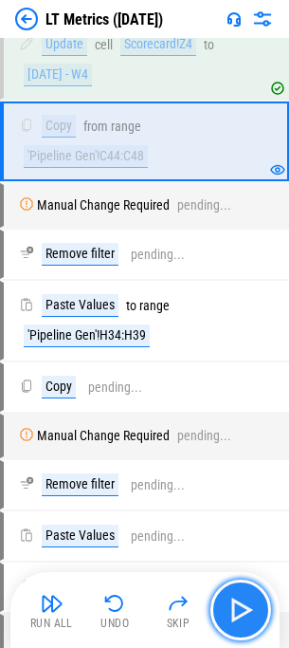
click at [259, 604] on button "button" at bounding box center [241, 609] width 61 height 61
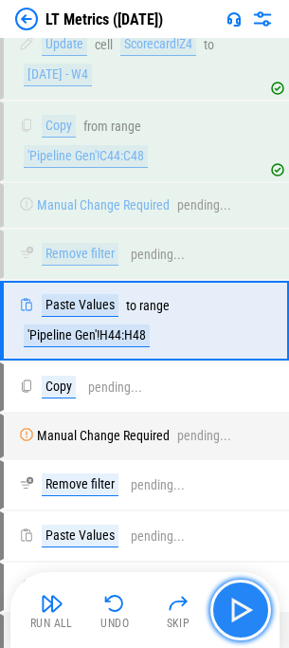
click at [259, 604] on button "button" at bounding box center [241, 609] width 61 height 61
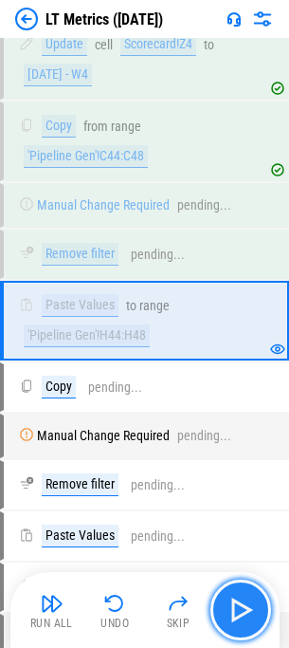
click at [257, 597] on button "button" at bounding box center [241, 609] width 61 height 61
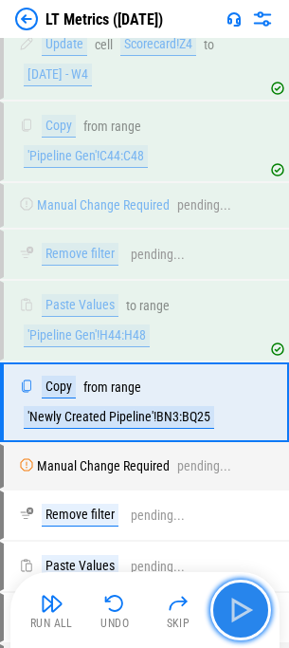
click at [255, 601] on img "button" at bounding box center [241, 610] width 30 height 30
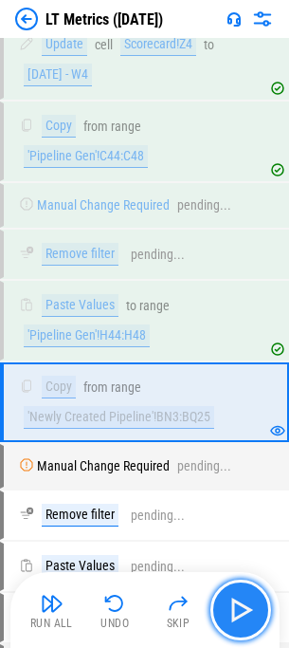
click at [255, 601] on img "button" at bounding box center [241, 610] width 30 height 30
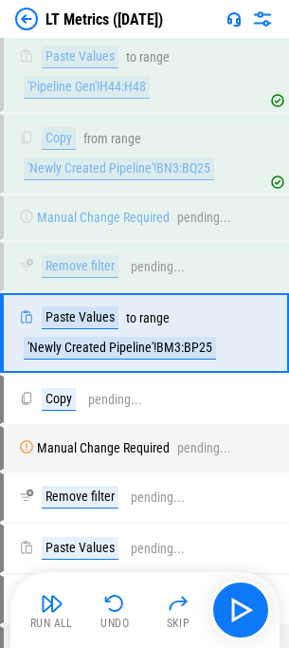
scroll to position [913, 0]
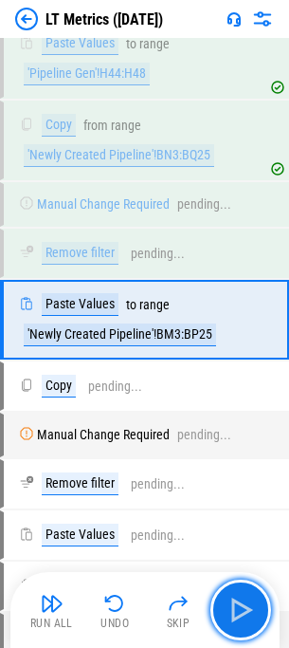
click at [260, 600] on button "button" at bounding box center [241, 609] width 61 height 61
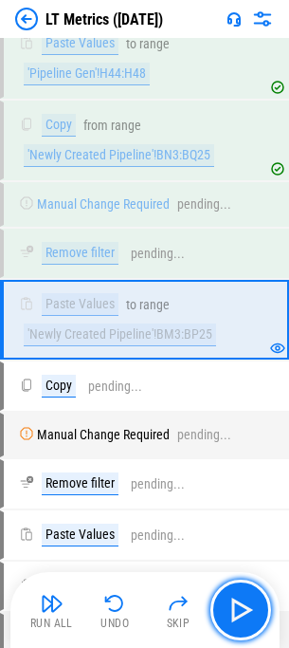
click at [260, 600] on button "button" at bounding box center [241, 609] width 61 height 61
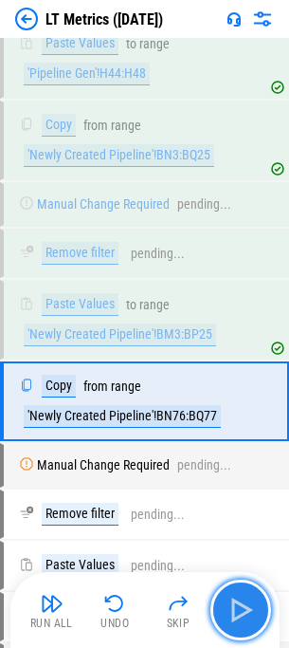
click at [257, 601] on button "button" at bounding box center [241, 609] width 61 height 61
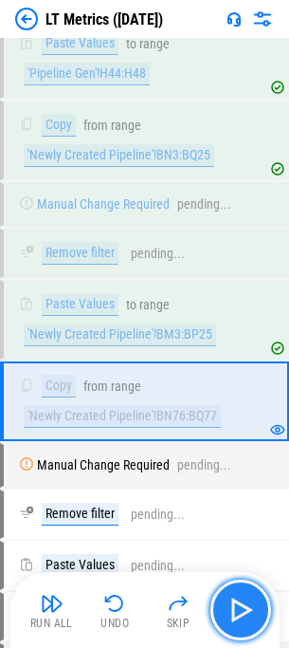
click at [257, 601] on button "button" at bounding box center [241, 609] width 61 height 61
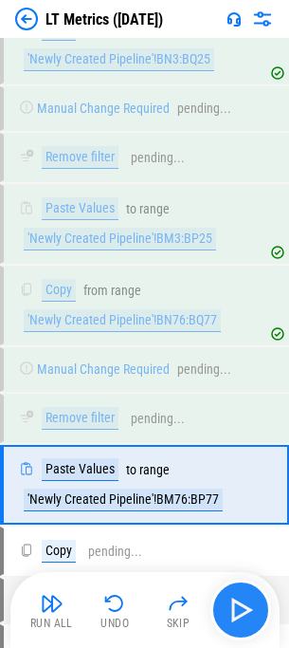
scroll to position [1175, 0]
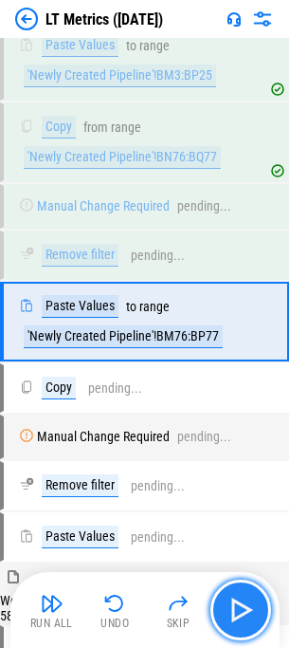
click at [257, 601] on button "button" at bounding box center [241, 609] width 61 height 61
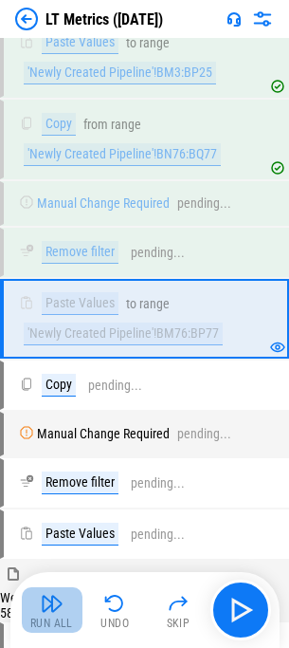
click at [54, 611] on img "button" at bounding box center [52, 603] width 23 height 23
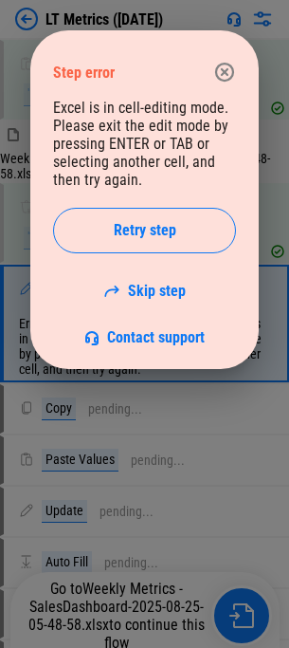
scroll to position [1684, 0]
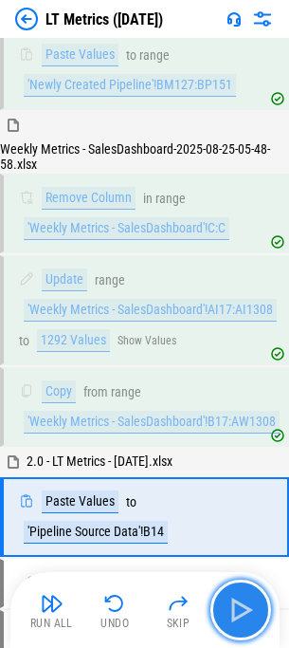
click at [248, 610] on img "button" at bounding box center [241, 610] width 30 height 30
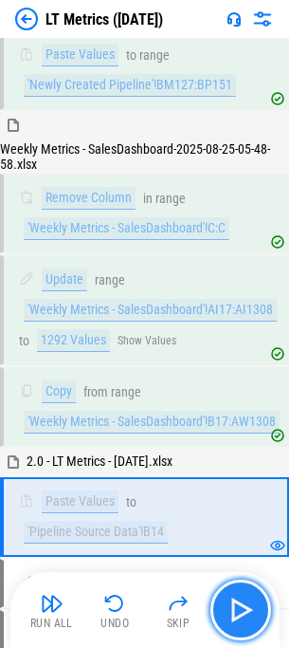
click at [248, 610] on img "button" at bounding box center [241, 610] width 30 height 30
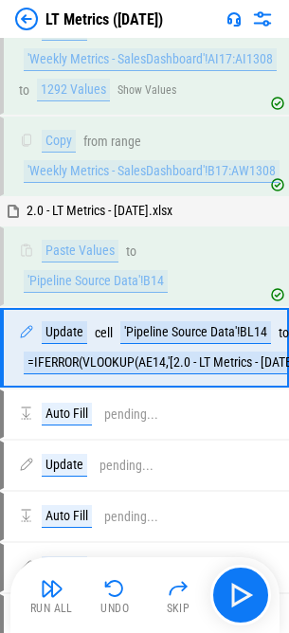
scroll to position [1973, 0]
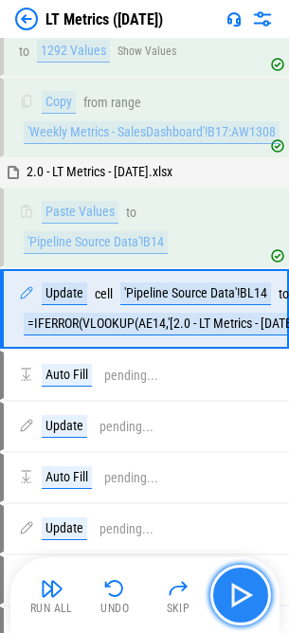
click at [248, 609] on img "button" at bounding box center [241, 595] width 30 height 30
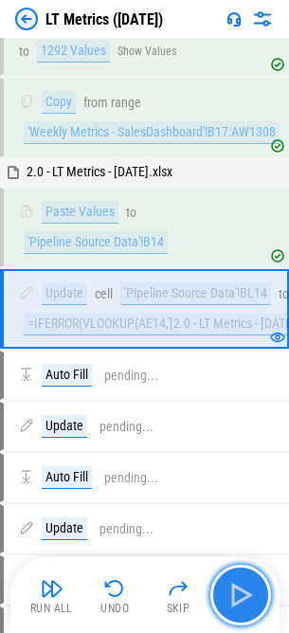
click at [248, 609] on img "button" at bounding box center [241, 595] width 30 height 30
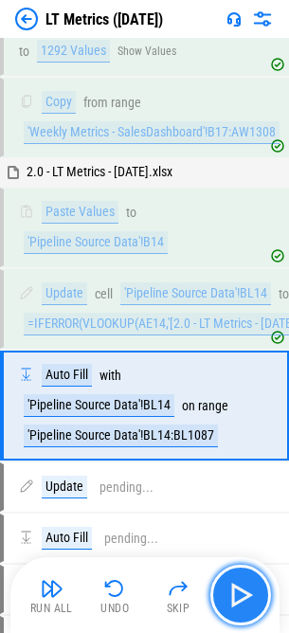
click at [248, 609] on img "button" at bounding box center [241, 595] width 30 height 30
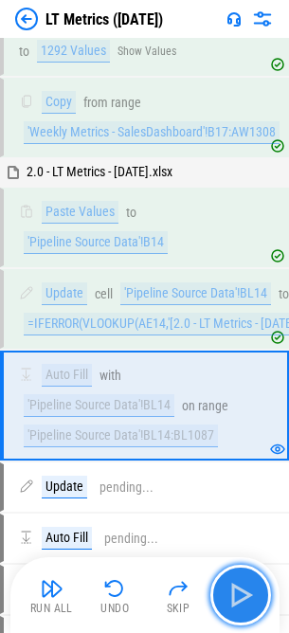
click at [248, 609] on img "button" at bounding box center [241, 595] width 30 height 30
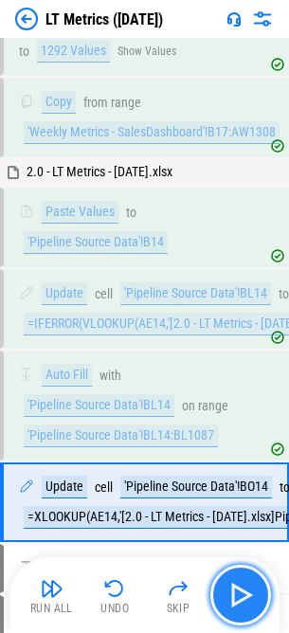
click at [248, 609] on img "button" at bounding box center [241, 595] width 30 height 30
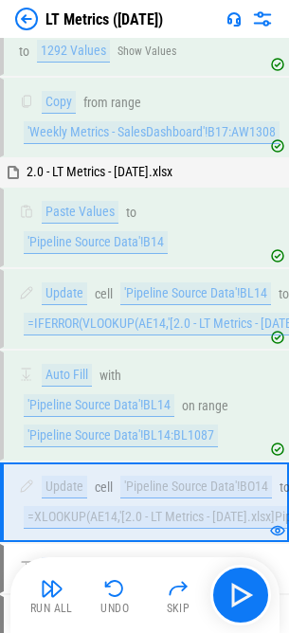
click at [274, 605] on div "Run All Undo Skip" at bounding box center [144, 596] width 269 height 76
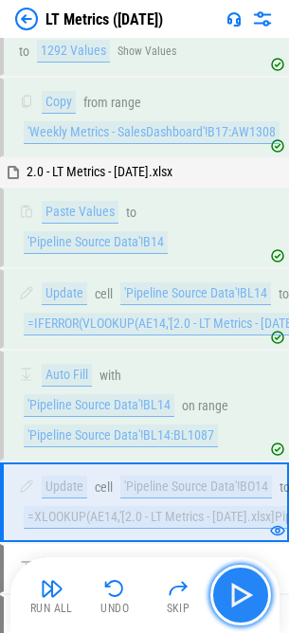
click at [264, 604] on button "button" at bounding box center [241, 595] width 61 height 61
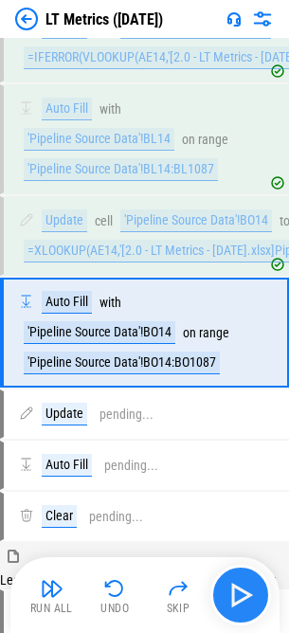
scroll to position [2264, 0]
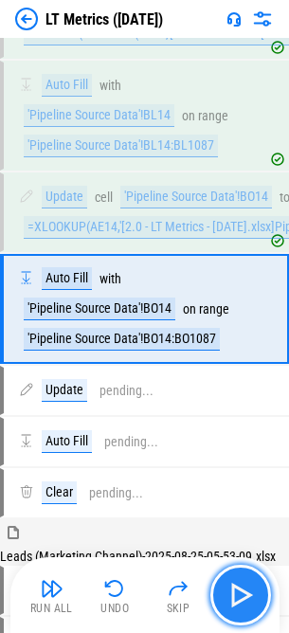
click at [263, 604] on button "button" at bounding box center [241, 595] width 61 height 61
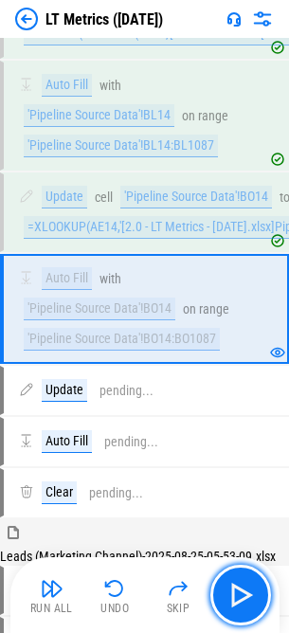
click at [256, 594] on img "button" at bounding box center [241, 595] width 30 height 30
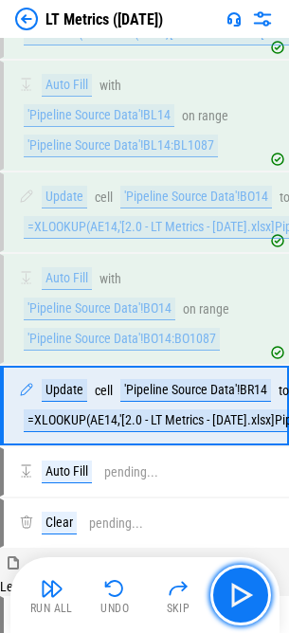
click at [256, 594] on img "button" at bounding box center [241, 595] width 30 height 30
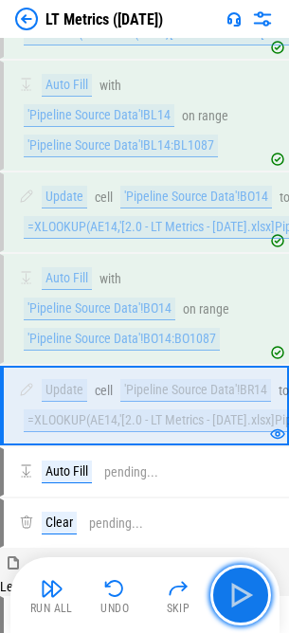
click at [256, 594] on img "button" at bounding box center [241, 595] width 30 height 30
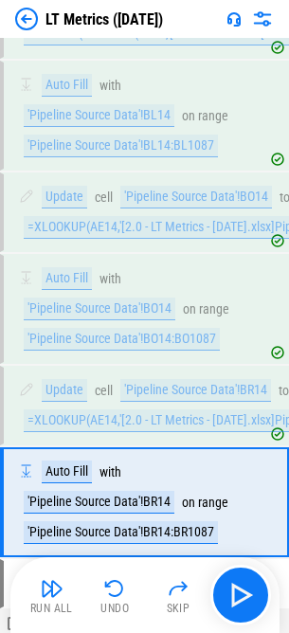
scroll to position [2457, 0]
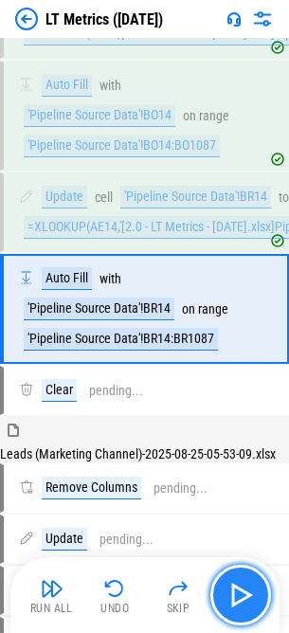
click at [237, 588] on img "button" at bounding box center [241, 595] width 30 height 30
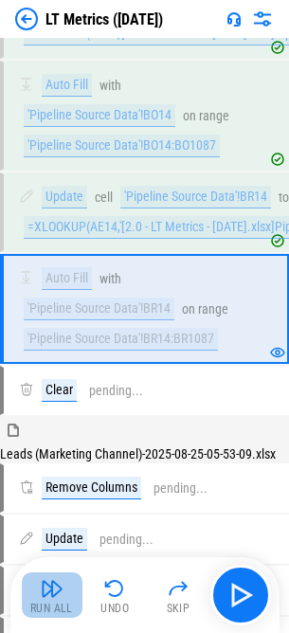
click at [53, 607] on div "Run All" at bounding box center [51, 608] width 43 height 11
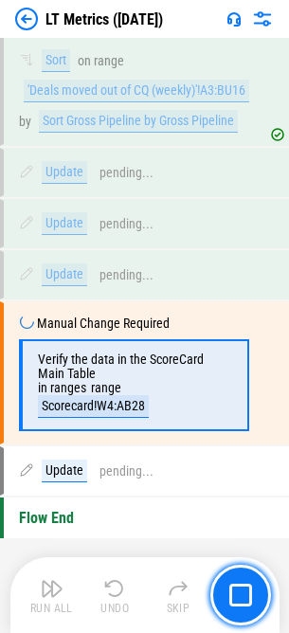
scroll to position [5613, 0]
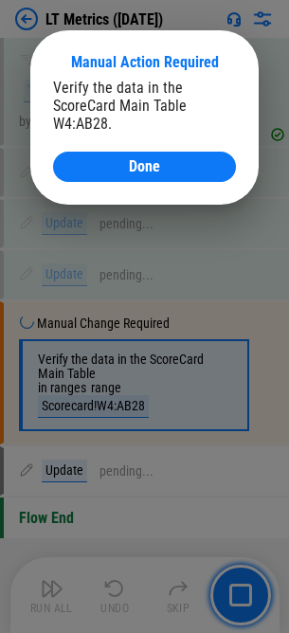
click at [149, 192] on div "Manual Action Required Verify the data in the ScoreCard Main Table W4:AB28. Done" at bounding box center [144, 117] width 229 height 174
click at [153, 173] on span "Done" at bounding box center [144, 166] width 31 height 15
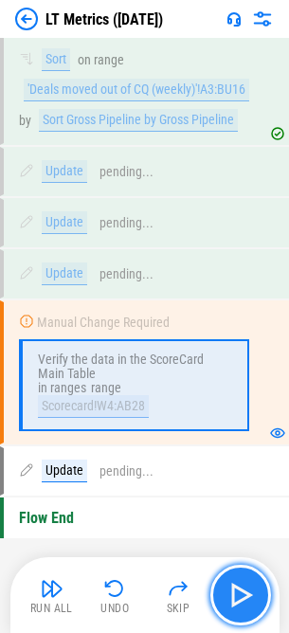
click at [236, 593] on img "button" at bounding box center [241, 595] width 30 height 30
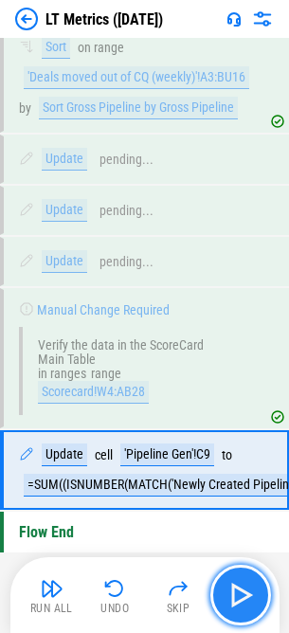
click at [250, 581] on img "button" at bounding box center [241, 595] width 30 height 30
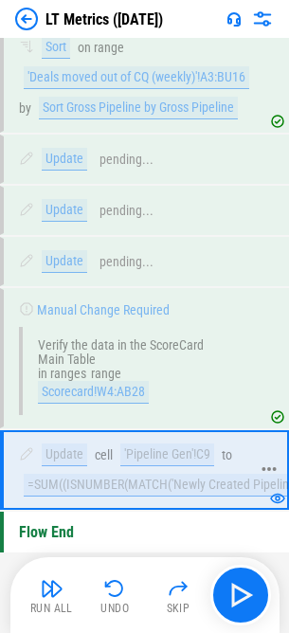
click at [180, 467] on div "'Pipeline Gen'!C9" at bounding box center [167, 455] width 94 height 23
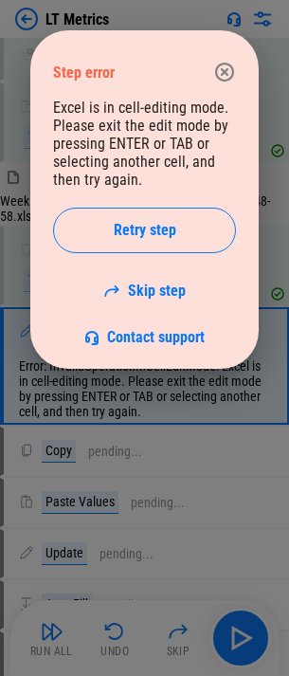
scroll to position [1670, 0]
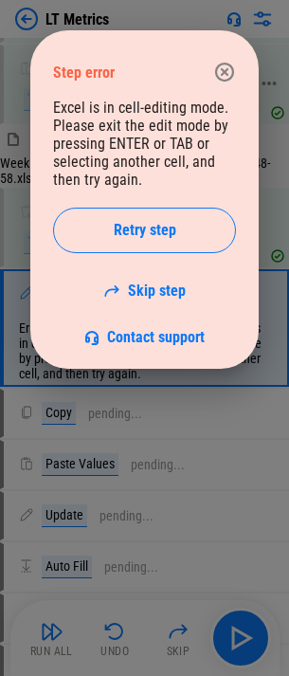
click at [228, 78] on icon "button" at bounding box center [224, 72] width 23 height 23
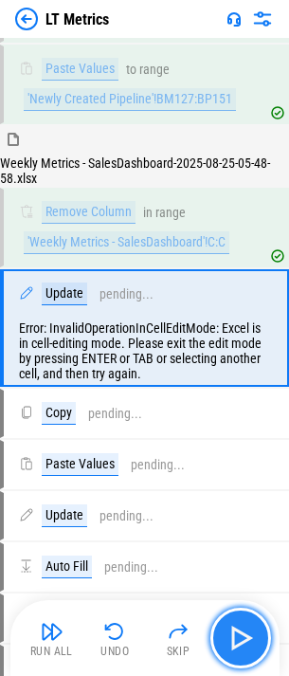
click at [244, 616] on button "button" at bounding box center [241, 638] width 61 height 61
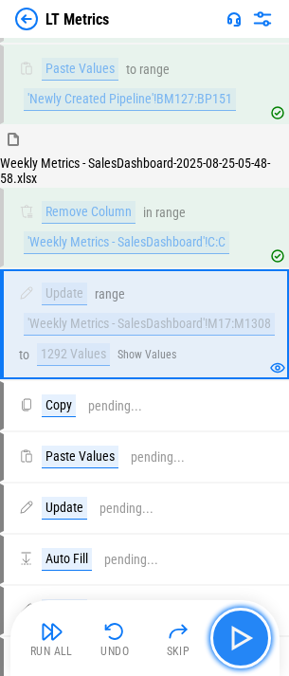
click at [251, 624] on img "button" at bounding box center [241, 638] width 30 height 30
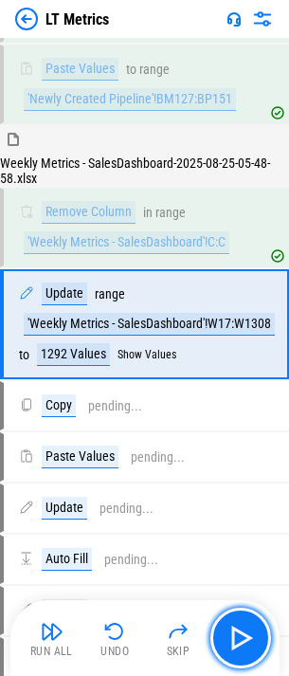
click at [229, 614] on button "button" at bounding box center [241, 638] width 61 height 61
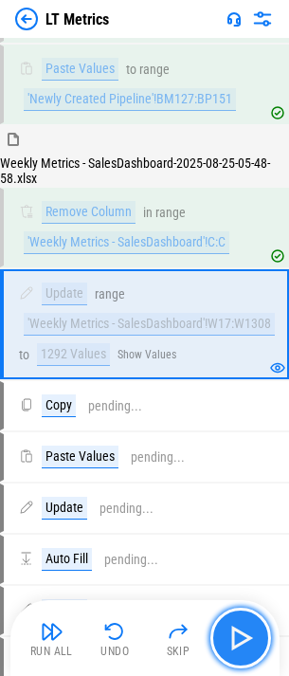
click at [239, 631] on img "button" at bounding box center [241, 638] width 30 height 30
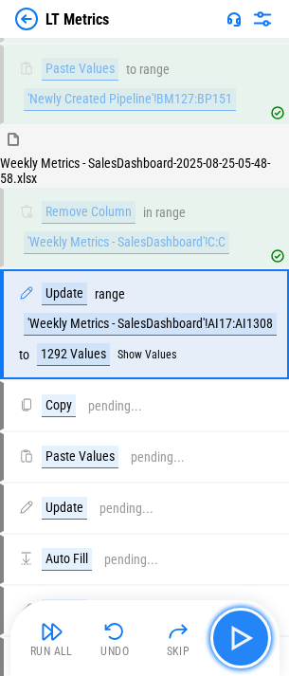
click at [242, 631] on img "button" at bounding box center [241, 638] width 30 height 30
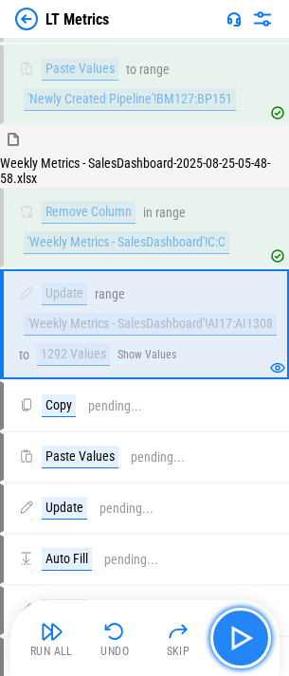
click at [244, 632] on img "button" at bounding box center [241, 638] width 30 height 30
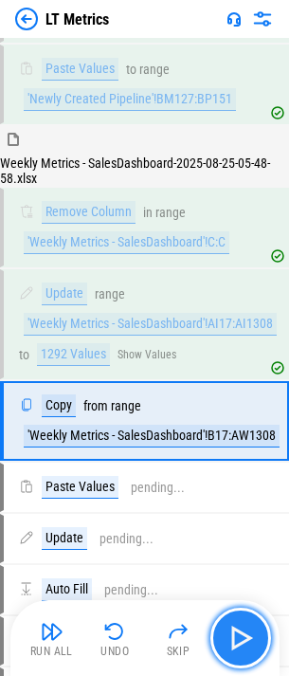
click at [244, 632] on img "button" at bounding box center [241, 638] width 30 height 30
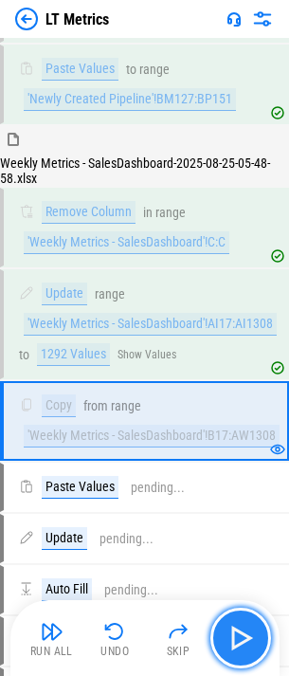
click at [246, 633] on img "button" at bounding box center [241, 638] width 30 height 30
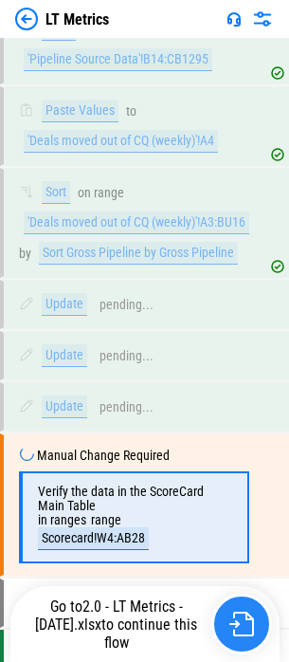
scroll to position [5585, 0]
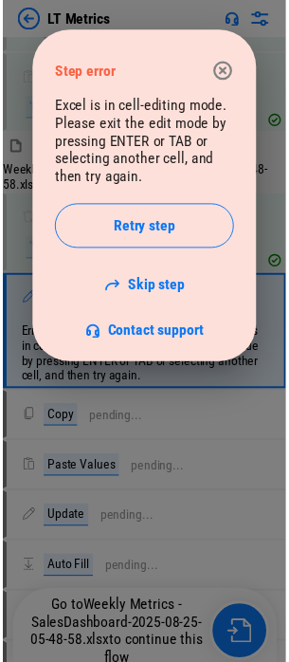
scroll to position [1670, 0]
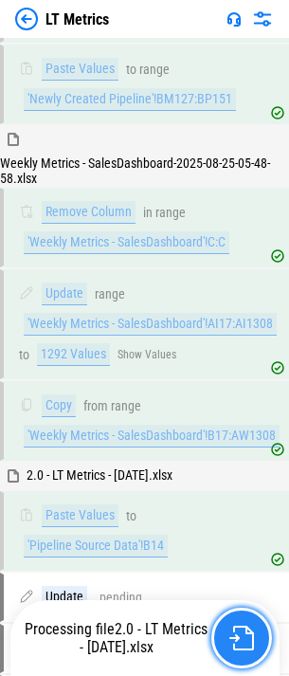
click at [248, 638] on img "button" at bounding box center [241, 638] width 25 height 25
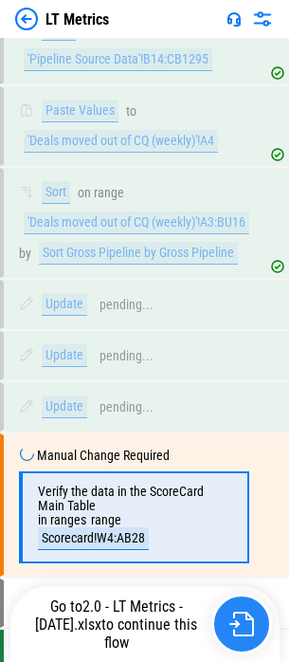
scroll to position [5585, 0]
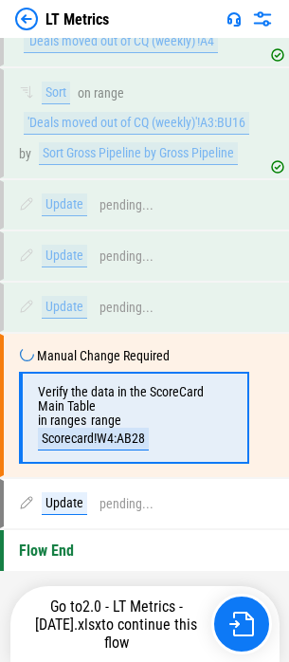
scroll to position [5585, 0]
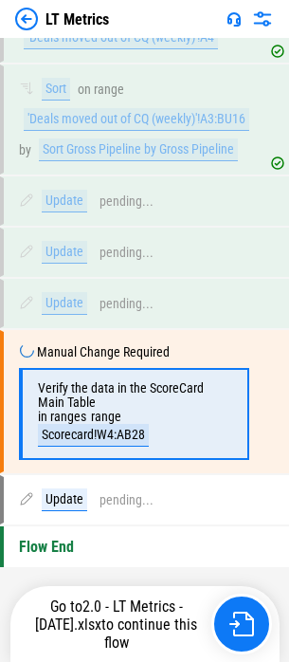
scroll to position [5585, 0]
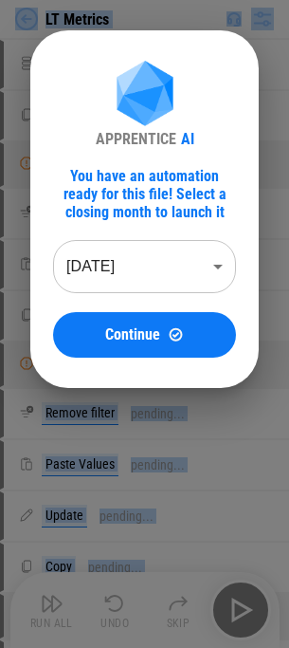
click at [98, 164] on div "APPRENTICE AI You have an automation ready for this file! Select a closing mont…" at bounding box center [144, 209] width 183 height 297
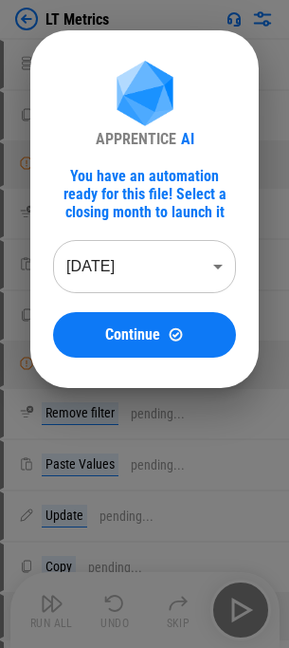
click at [122, 266] on body "LT Metrics Unhide Rows pending... Copy pending... Manual Change Required pendin…" at bounding box center [144, 324] width 289 height 648
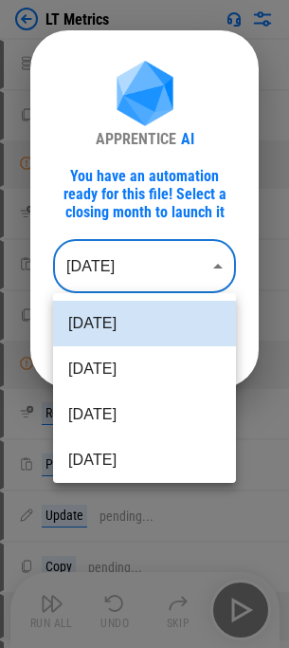
click at [119, 358] on li "Aug 2025" at bounding box center [144, 369] width 183 height 46
type input "********"
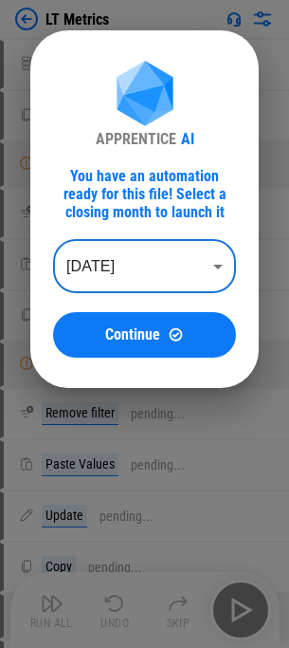
click at [115, 265] on body "LT Metrics Unhide Rows pending... Copy pending... Manual Change Required pendin…" at bounding box center [144, 324] width 289 height 648
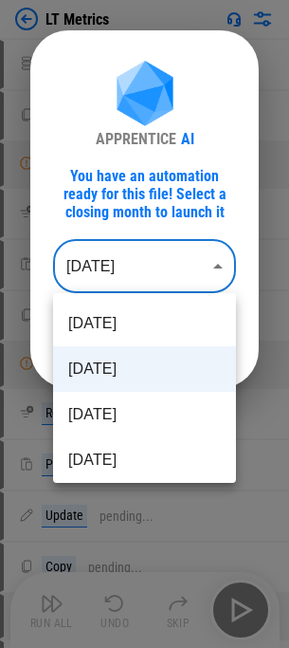
click at [90, 208] on div at bounding box center [144, 324] width 289 height 648
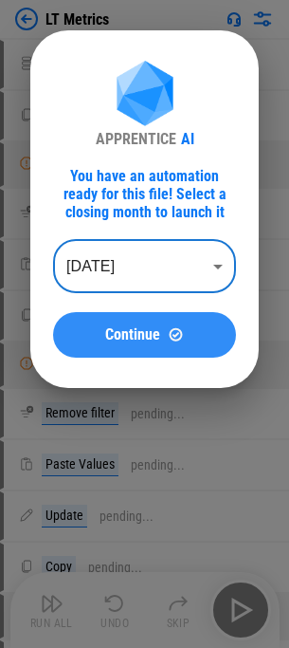
click at [112, 332] on span "Continue" at bounding box center [132, 334] width 55 height 15
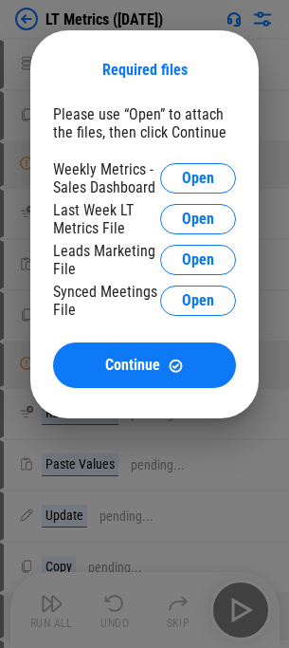
click at [177, 179] on button "Open" at bounding box center [198, 178] width 76 height 30
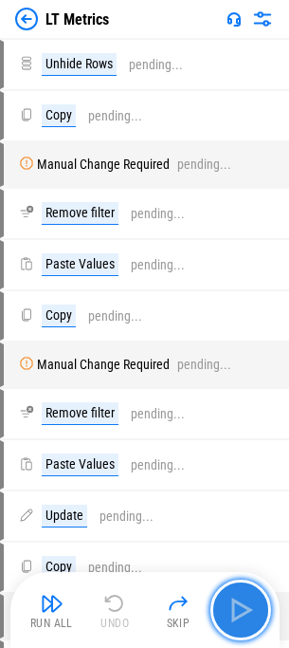
click at [234, 596] on img "button" at bounding box center [241, 610] width 30 height 30
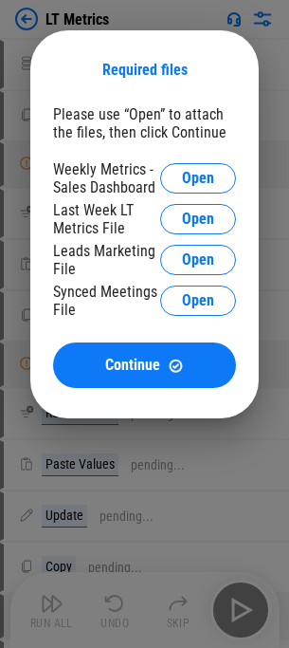
click at [87, 108] on div "Please use “Open” to attach the files, then click Continue" at bounding box center [144, 123] width 183 height 36
click at [192, 177] on span "Open" at bounding box center [198, 178] width 32 height 15
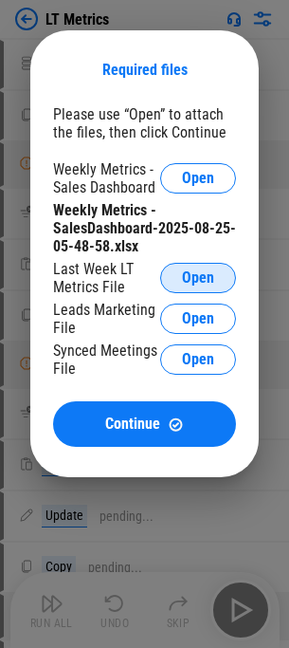
click at [186, 267] on button "Open" at bounding box center [198, 278] width 76 height 30
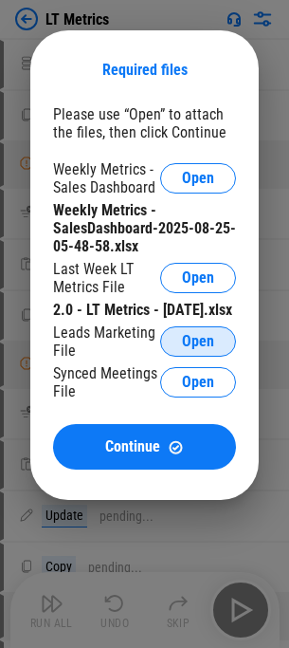
click at [180, 347] on button "Open" at bounding box center [198, 341] width 76 height 30
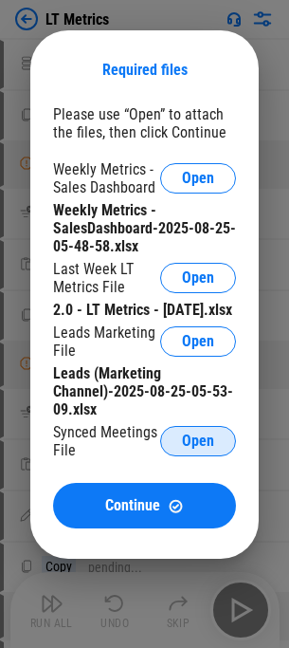
click at [182, 449] on span "Open" at bounding box center [198, 440] width 32 height 15
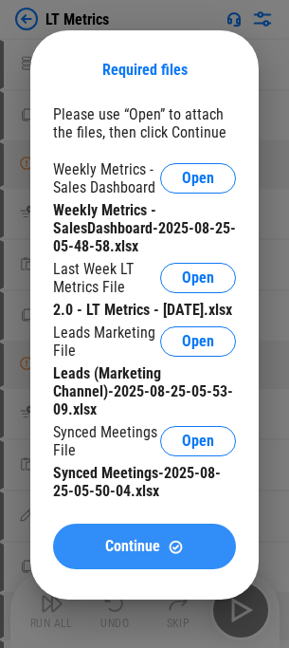
click at [142, 554] on span "Continue" at bounding box center [132, 546] width 55 height 15
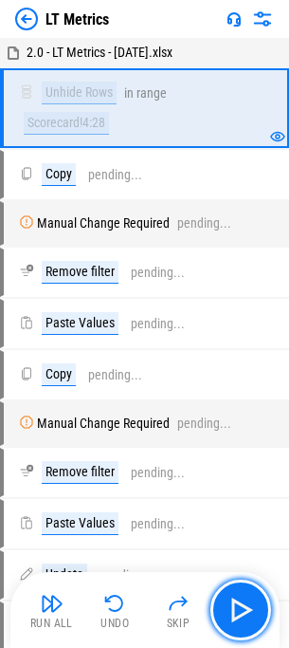
click at [247, 603] on img "button" at bounding box center [241, 610] width 30 height 30
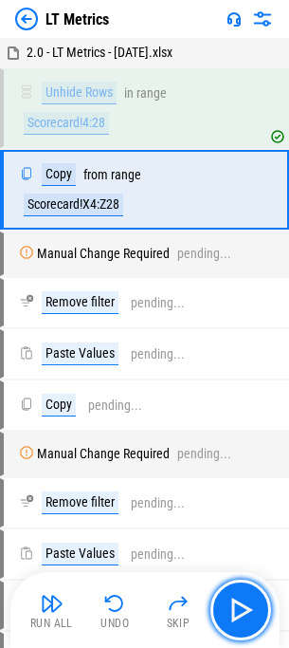
click at [247, 603] on img "button" at bounding box center [241, 610] width 30 height 30
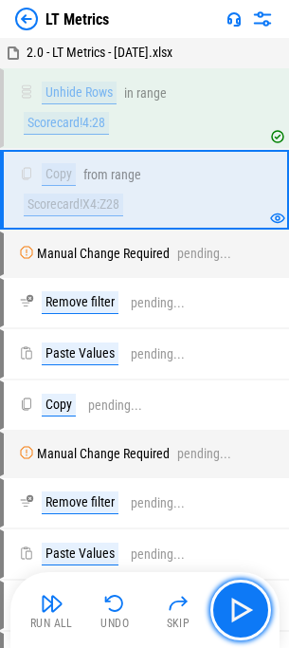
click at [247, 603] on img "button" at bounding box center [241, 610] width 30 height 30
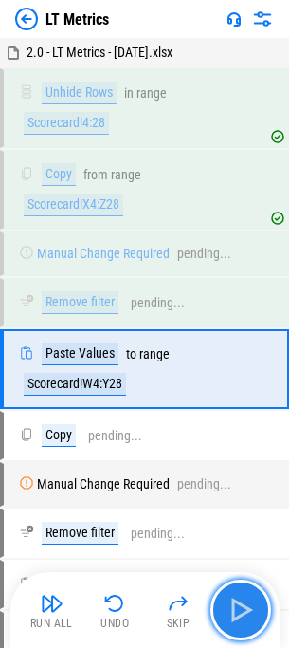
click at [247, 606] on img "button" at bounding box center [241, 610] width 30 height 30
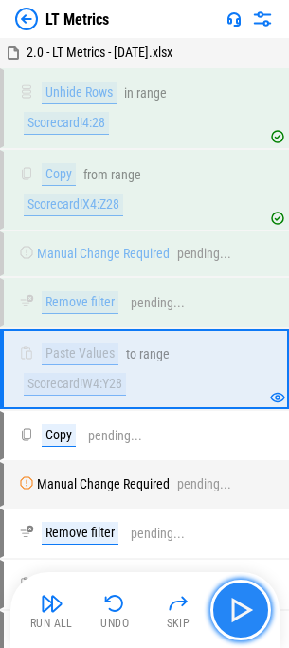
click at [247, 606] on img "button" at bounding box center [241, 610] width 30 height 30
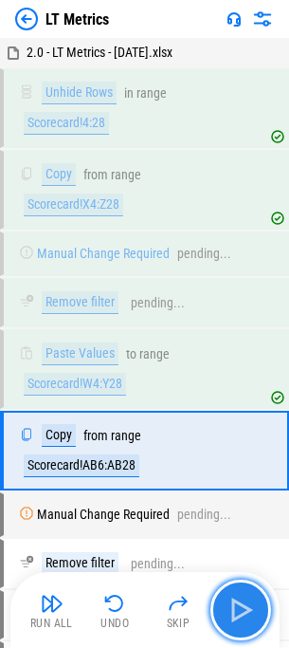
click at [247, 606] on img "button" at bounding box center [241, 610] width 30 height 30
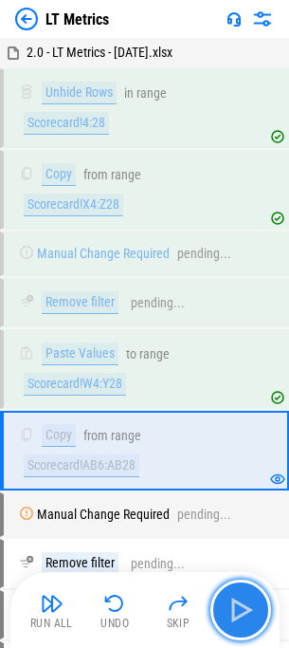
click at [247, 606] on img "button" at bounding box center [241, 610] width 30 height 30
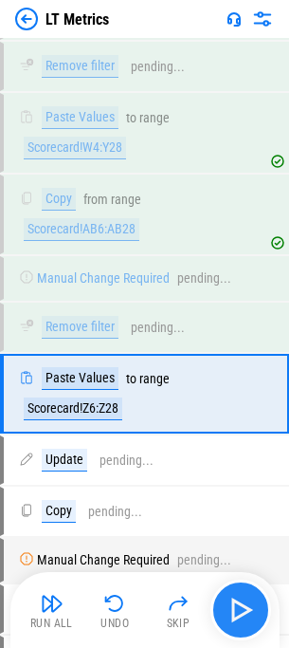
scroll to position [308, 0]
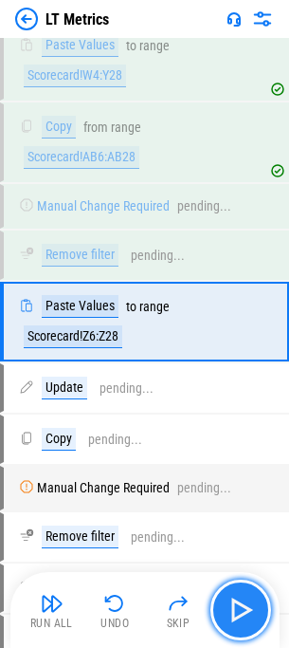
click at [247, 606] on img "button" at bounding box center [241, 610] width 30 height 30
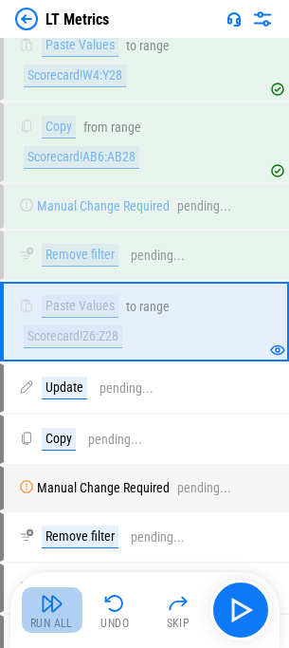
click at [59, 611] on img "button" at bounding box center [52, 603] width 23 height 23
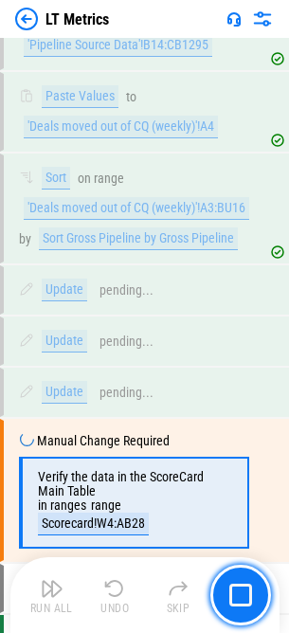
scroll to position [5613, 0]
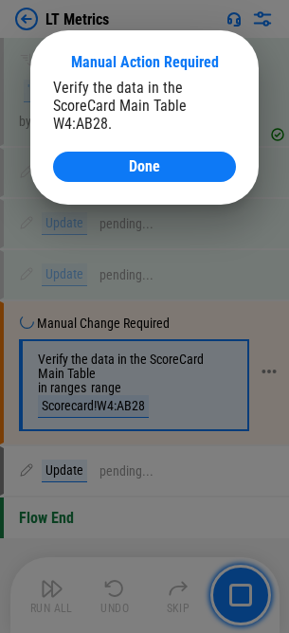
drag, startPoint x: 183, startPoint y: 154, endPoint x: 177, endPoint y: 355, distance: 201.1
click at [183, 154] on button "Done" at bounding box center [144, 167] width 183 height 30
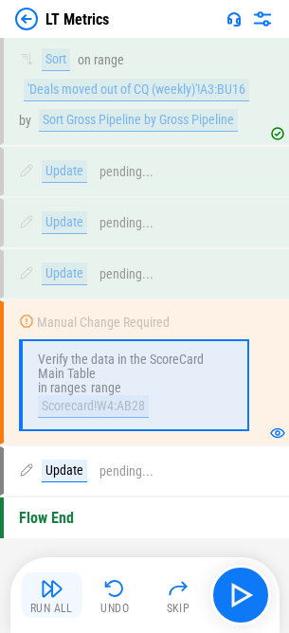
click at [52, 604] on div "Run All" at bounding box center [51, 608] width 43 height 11
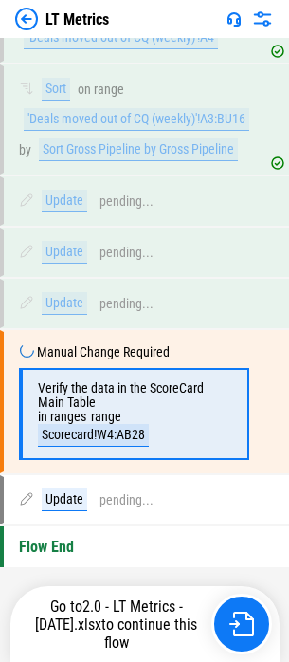
scroll to position [5585, 0]
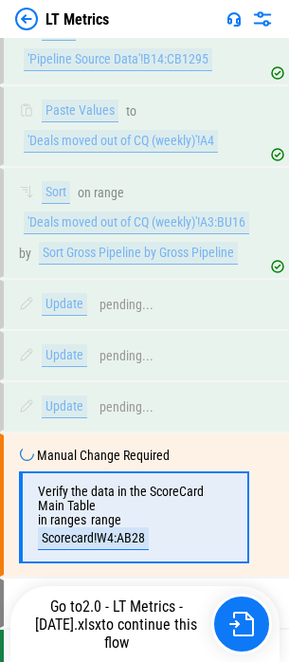
scroll to position [5585, 0]
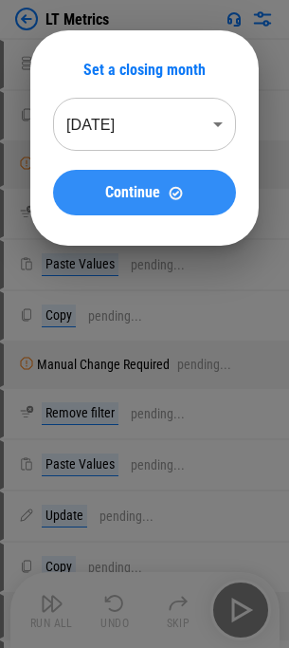
click at [114, 193] on span "Continue" at bounding box center [132, 192] width 55 height 15
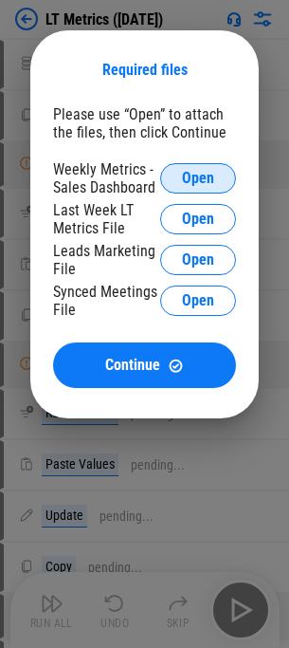
click at [192, 185] on span "Open" at bounding box center [198, 178] width 32 height 15
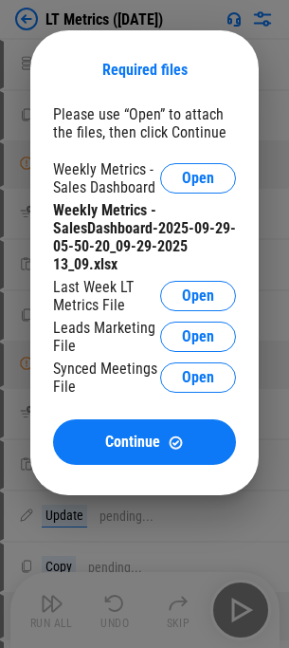
click at [193, 278] on div "Last Week LT Metrics File Open" at bounding box center [144, 296] width 183 height 36
click at [198, 291] on span "Open" at bounding box center [198, 295] width 32 height 15
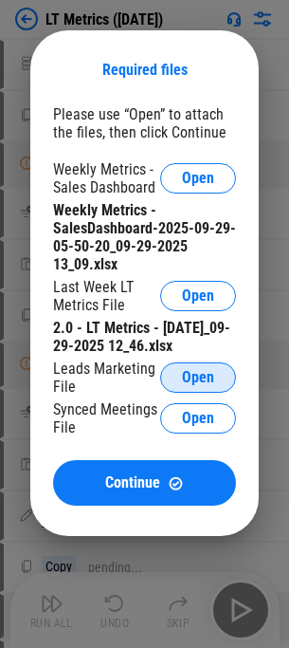
click at [191, 378] on span "Open" at bounding box center [198, 377] width 32 height 15
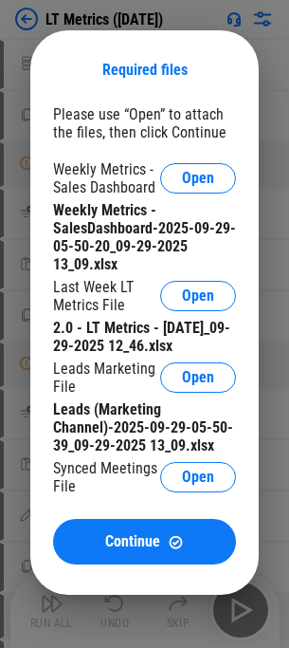
drag, startPoint x: 184, startPoint y: 415, endPoint x: 193, endPoint y: 434, distance: 21.2
click at [184, 417] on div "Leads (Marketing Channel)-2025-09-29-05-50-39_09-29-2025 13_09.xlsx" at bounding box center [144, 427] width 183 height 54
click at [198, 466] on button "Open" at bounding box center [198, 477] width 76 height 30
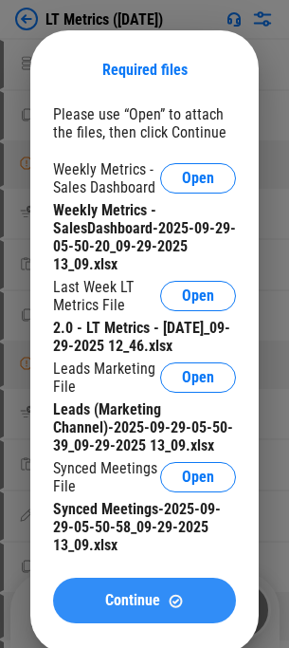
click at [125, 601] on span "Continue" at bounding box center [132, 600] width 55 height 15
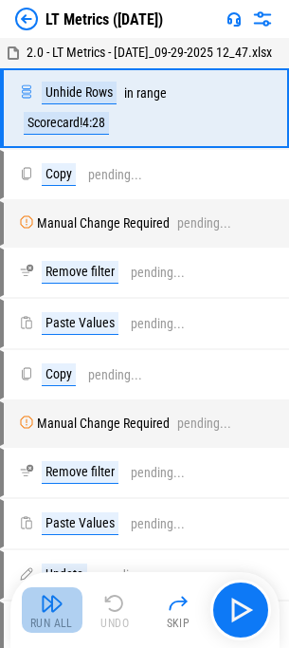
click at [60, 615] on button "Run All" at bounding box center [52, 610] width 61 height 46
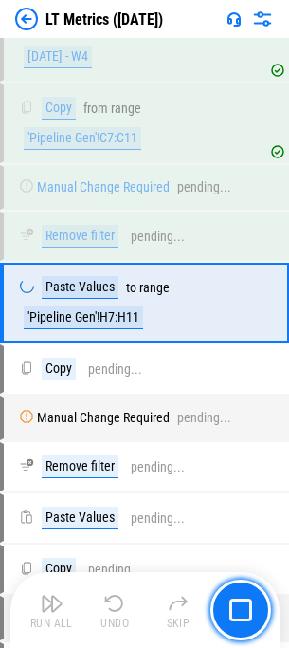
scroll to position [670, 0]
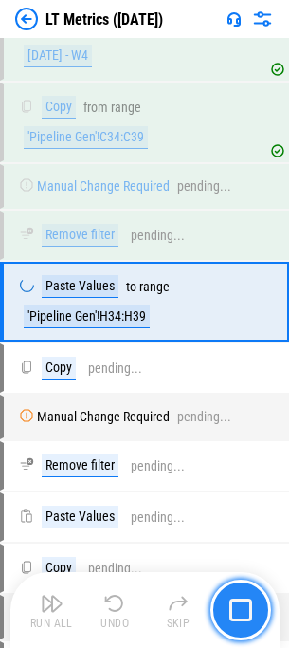
click at [256, 611] on button "button" at bounding box center [241, 609] width 61 height 61
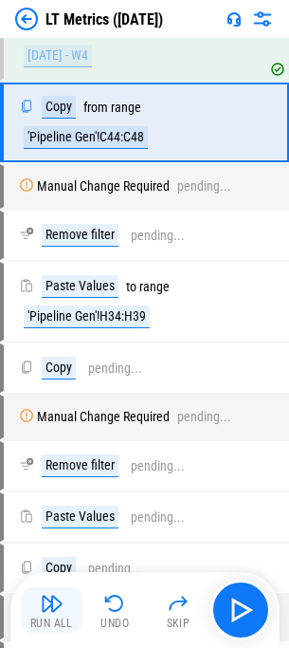
click at [66, 601] on button "Run All" at bounding box center [52, 610] width 61 height 46
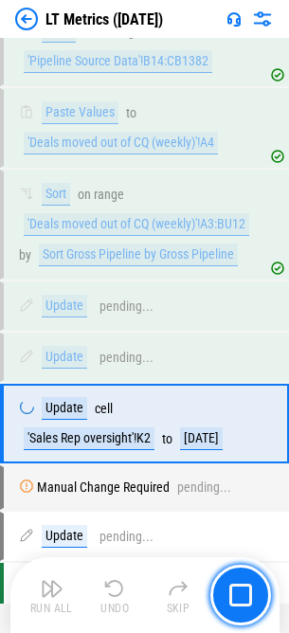
scroll to position [5703, 0]
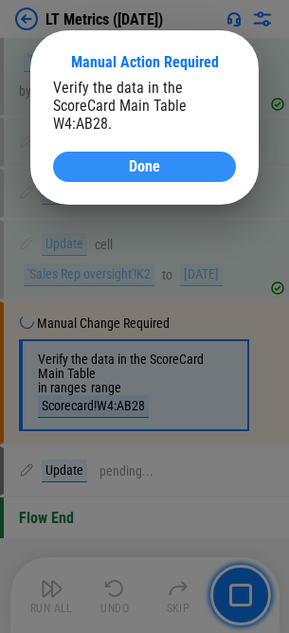
click at [97, 174] on div "Done" at bounding box center [145, 166] width 138 height 15
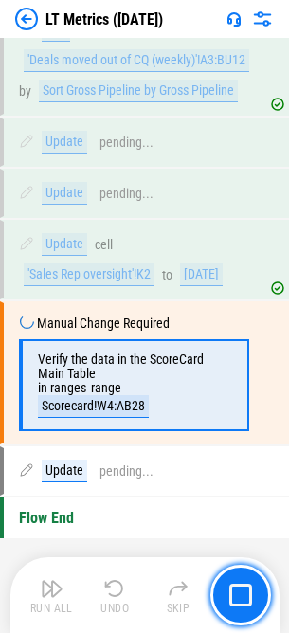
scroll to position [5801, 0]
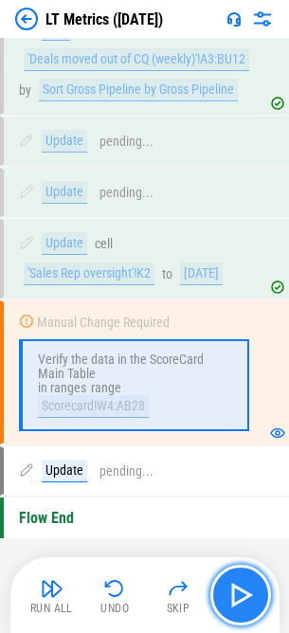
click at [228, 596] on img "button" at bounding box center [241, 595] width 30 height 30
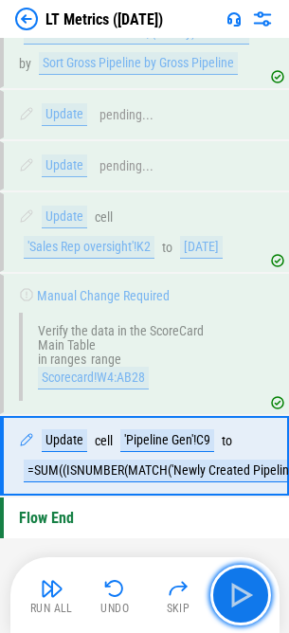
click at [228, 597] on img "button" at bounding box center [241, 595] width 30 height 30
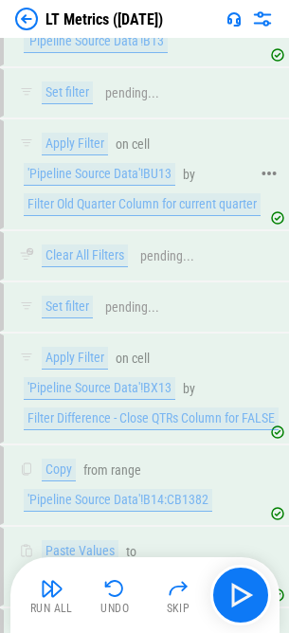
scroll to position [5042, 0]
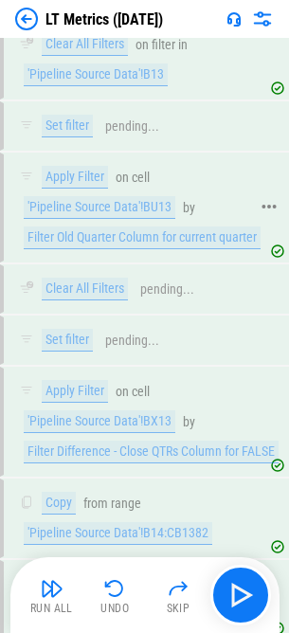
click at [163, 249] on div "Filter Old Quarter Column for current quarter" at bounding box center [142, 238] width 237 height 23
click at [110, 219] on div "'Pipeline Source Data'!BU13" at bounding box center [100, 207] width 152 height 23
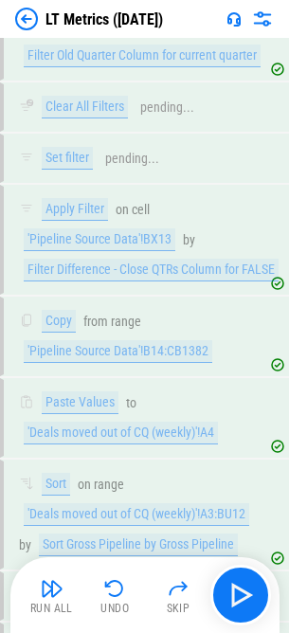
scroll to position [5232, 0]
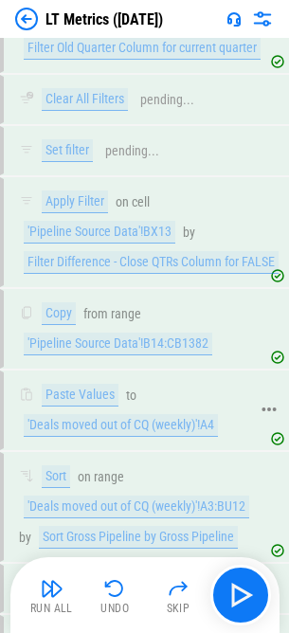
click at [134, 437] on div "'Deals moved out of CQ (weekly)'!A4" at bounding box center [121, 425] width 194 height 23
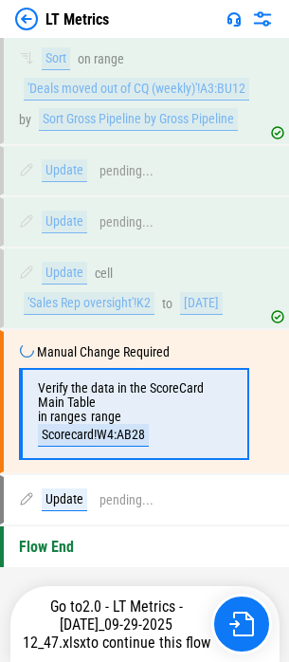
scroll to position [5772, 0]
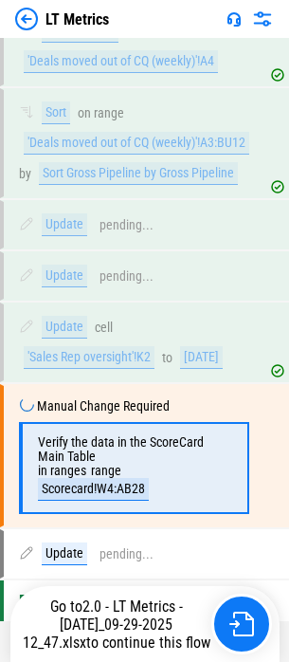
scroll to position [5772, 0]
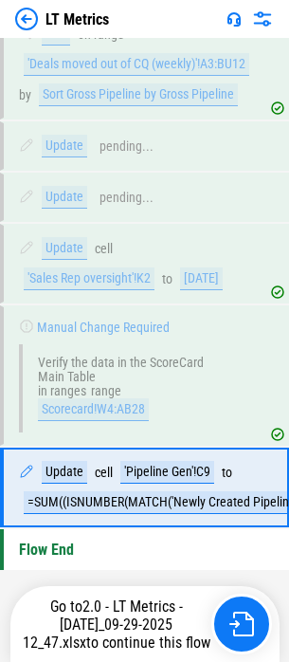
scroll to position [5800, 0]
